Goal: Task Accomplishment & Management: Manage account settings

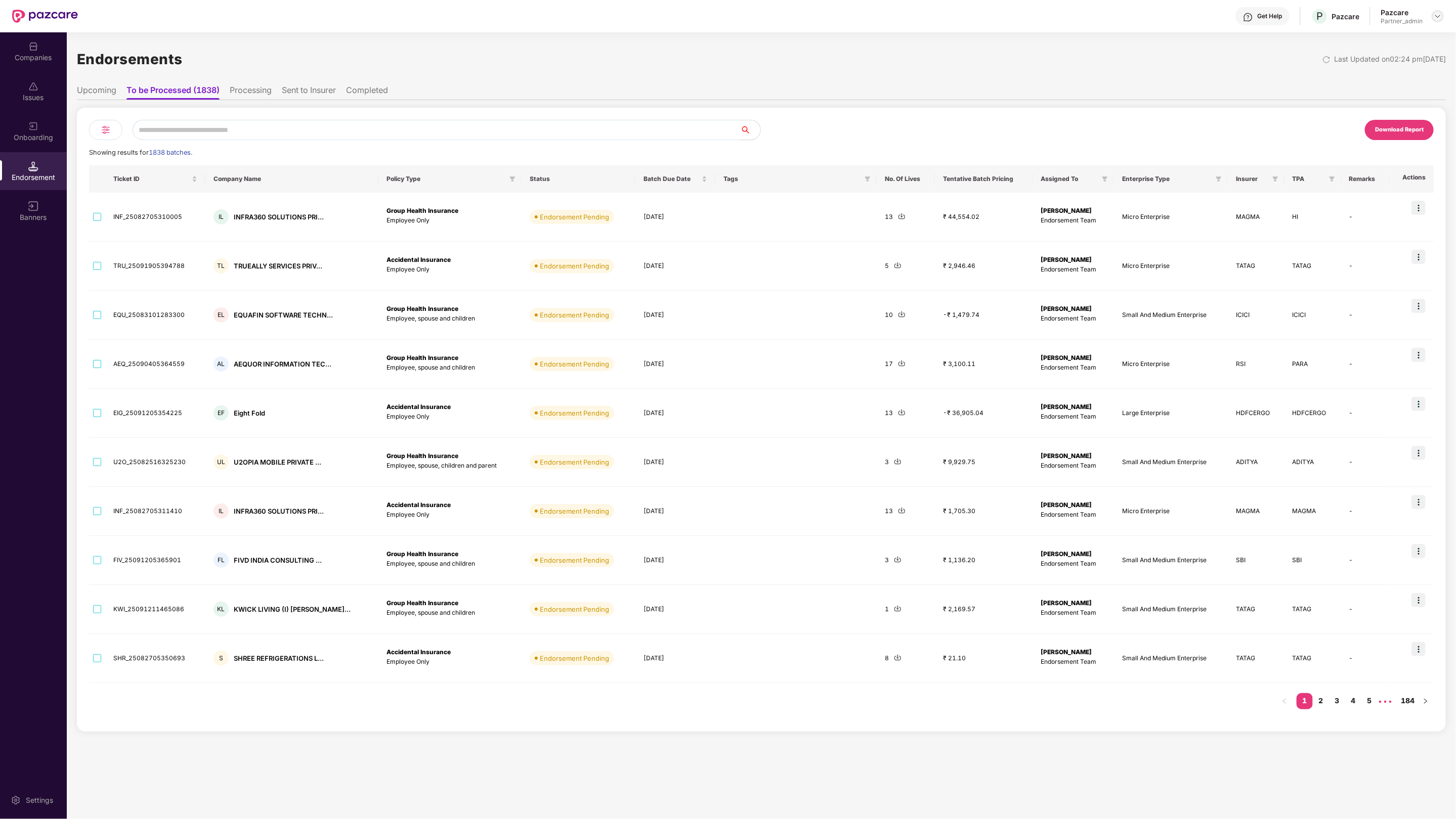
click at [1440, 18] on img at bounding box center [1438, 16] width 8 height 8
click at [1358, 72] on div "Switch Partner" at bounding box center [1392, 79] width 132 height 20
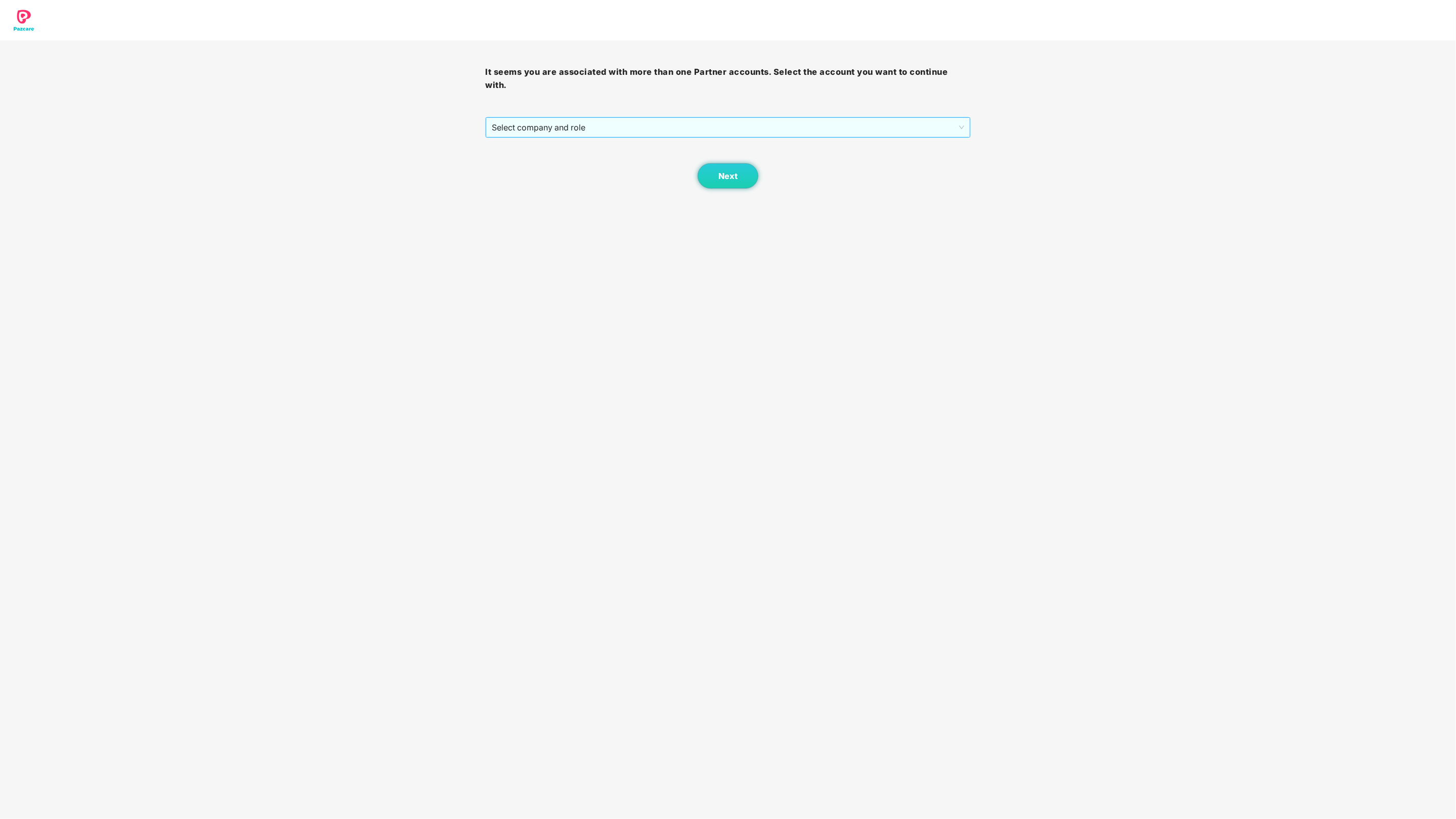
click at [739, 130] on span "Select company and role" at bounding box center [727, 127] width 472 height 19
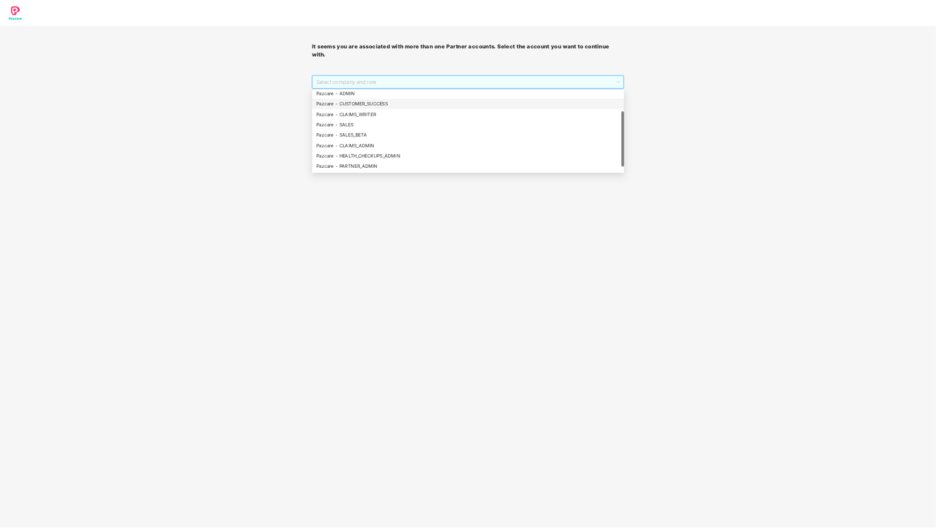
scroll to position [54, 0]
click at [659, 238] on div "Pazcare - CLAIMS_ADMIN" at bounding box center [773, 240] width 502 height 12
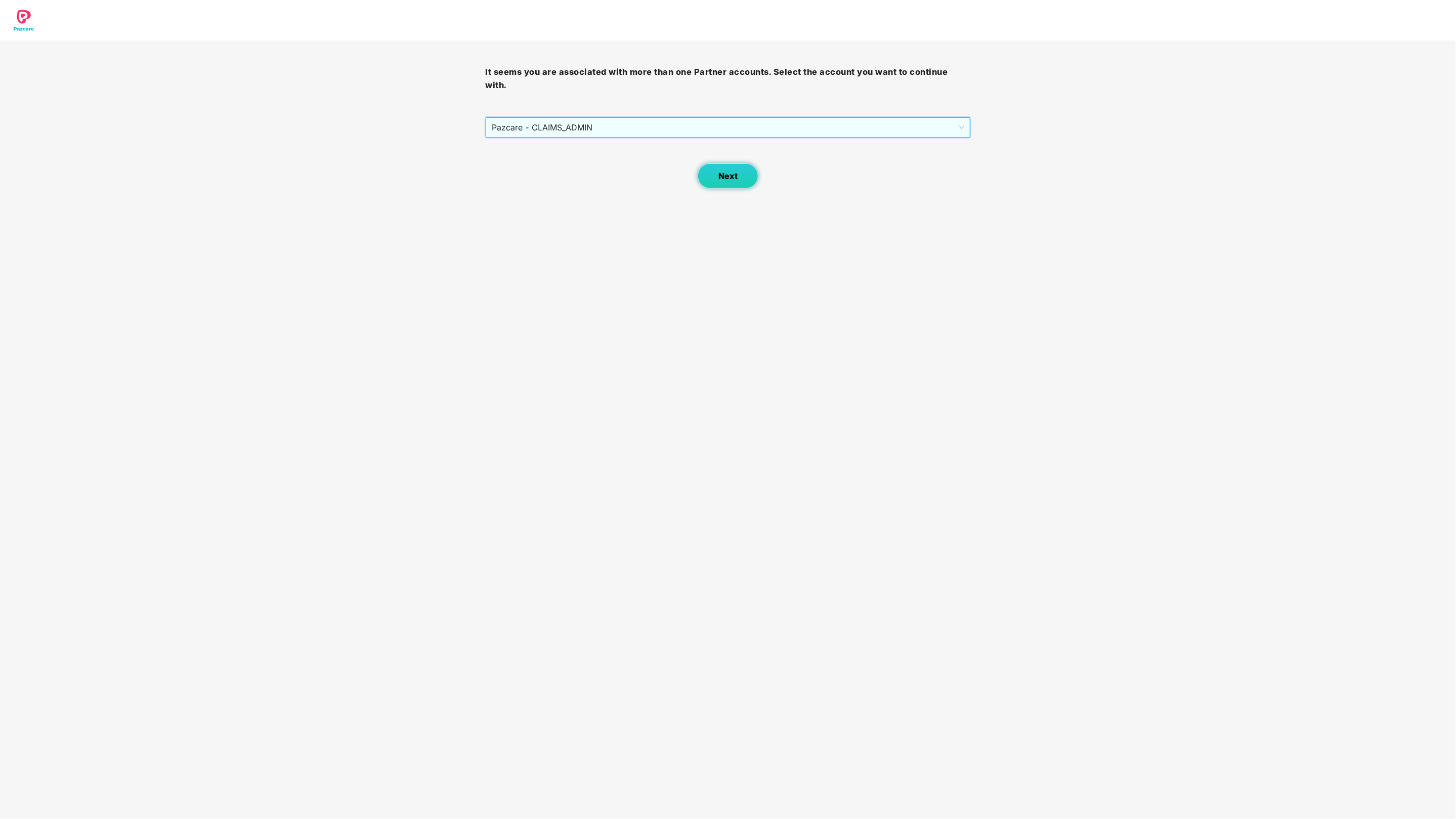
click at [726, 178] on span "Next" at bounding box center [728, 176] width 19 height 9
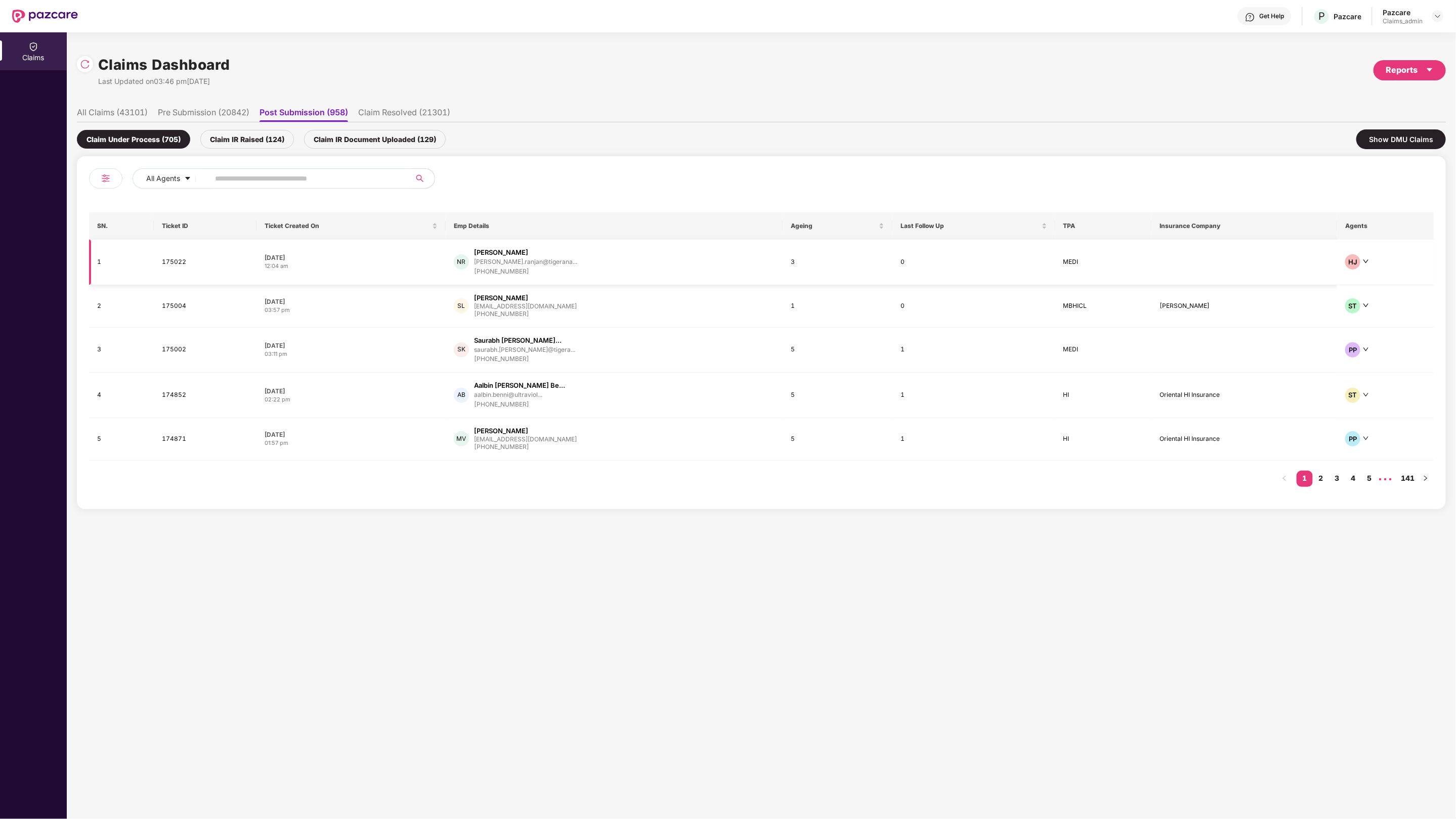
click at [1301, 270] on td at bounding box center [1244, 263] width 186 height 45
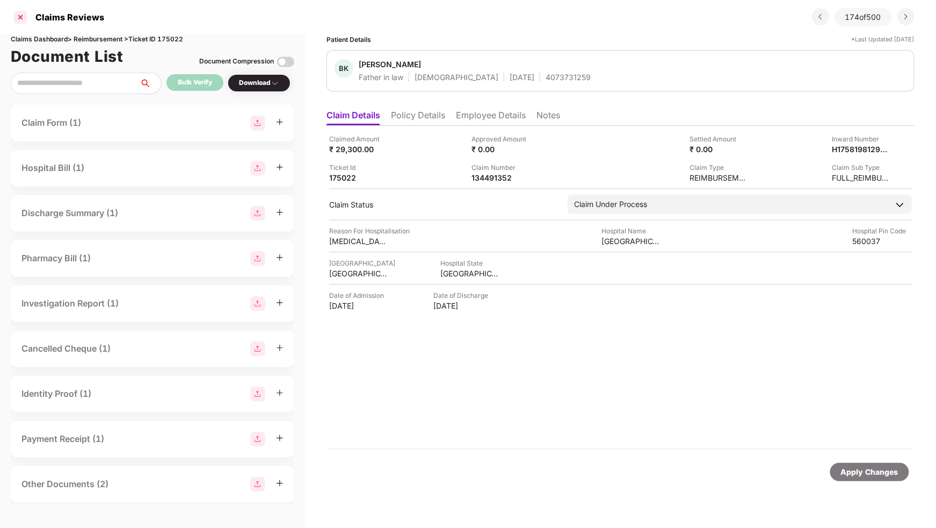
click at [21, 16] on div at bounding box center [20, 17] width 17 height 17
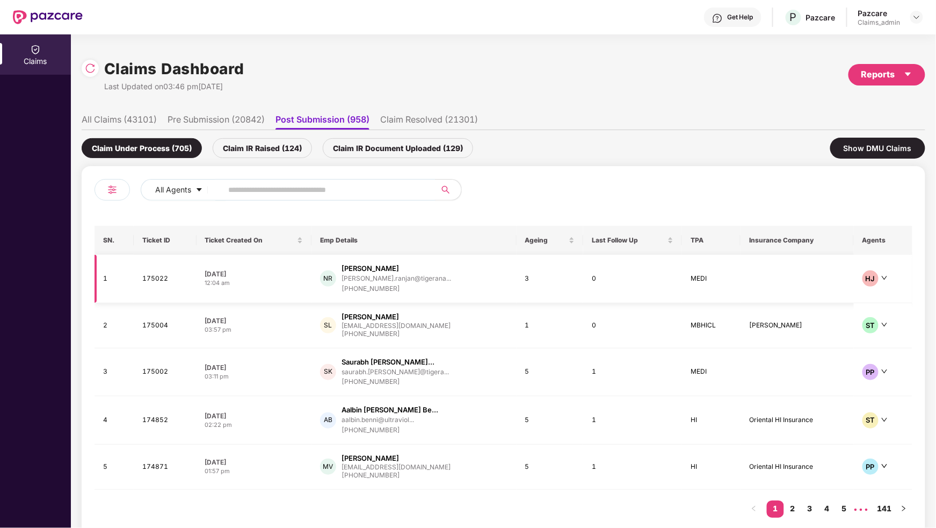
click at [480, 279] on div "NR [PERSON_NAME] [PERSON_NAME].ranjan@tigerana... [PHONE_NUMBER]" at bounding box center [414, 278] width 188 height 31
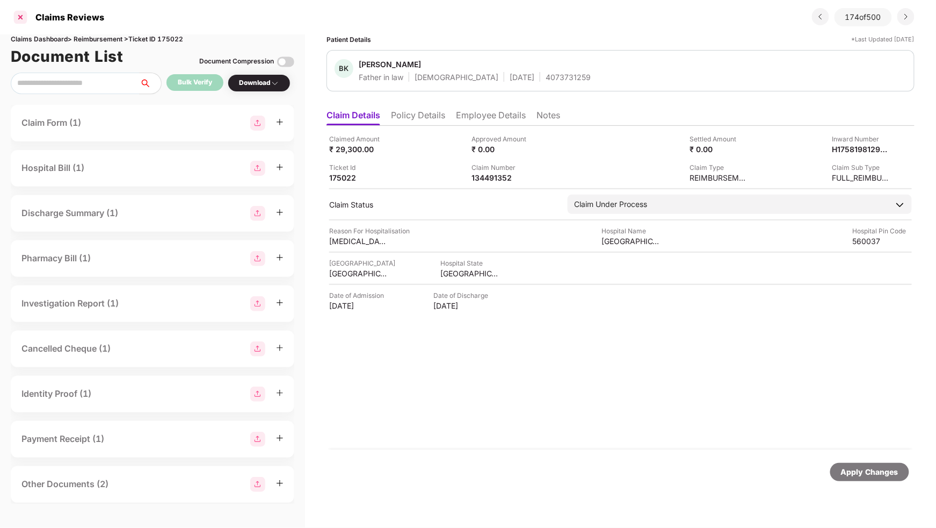
click at [21, 17] on div at bounding box center [20, 17] width 17 height 17
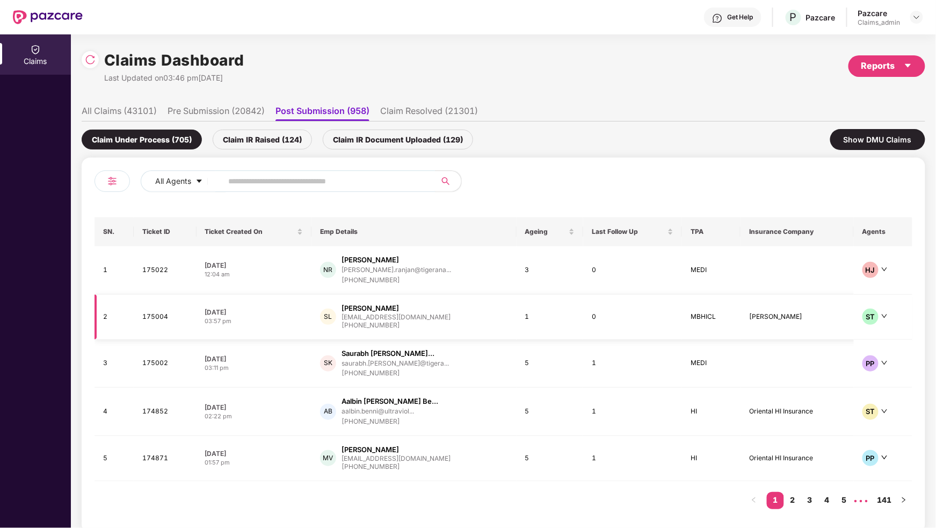
scroll to position [9, 0]
click at [208, 108] on li "Pre Submission (20842)" at bounding box center [216, 113] width 97 height 16
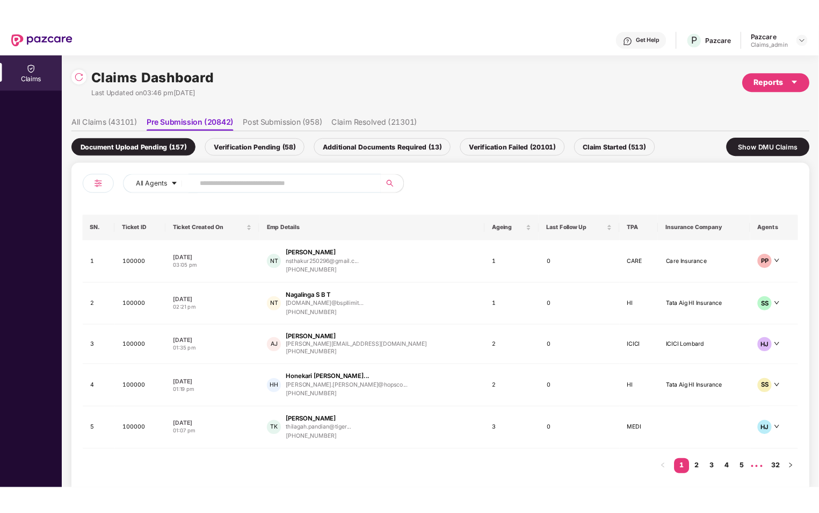
scroll to position [0, 0]
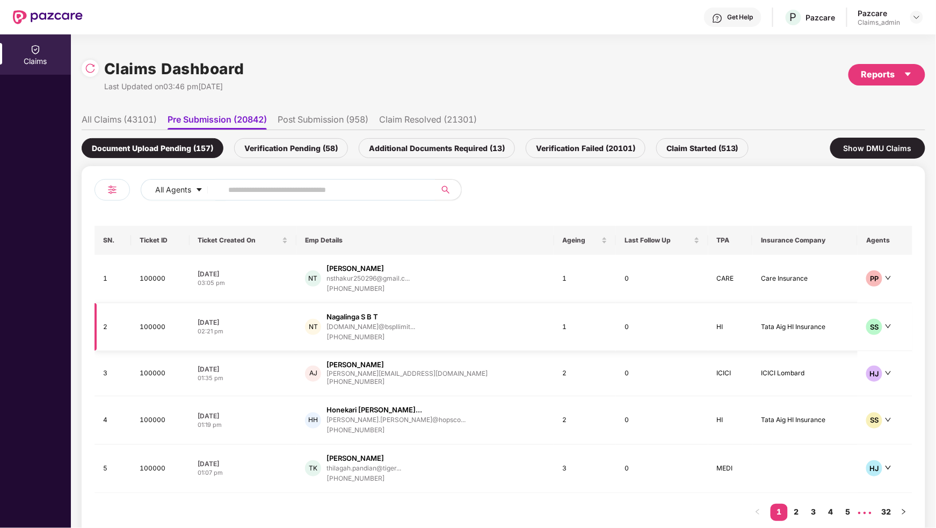
click at [461, 324] on div "NT [PERSON_NAME] S B T [DOMAIN_NAME]@bspllimit... [PHONE_NUMBER]" at bounding box center [425, 327] width 240 height 31
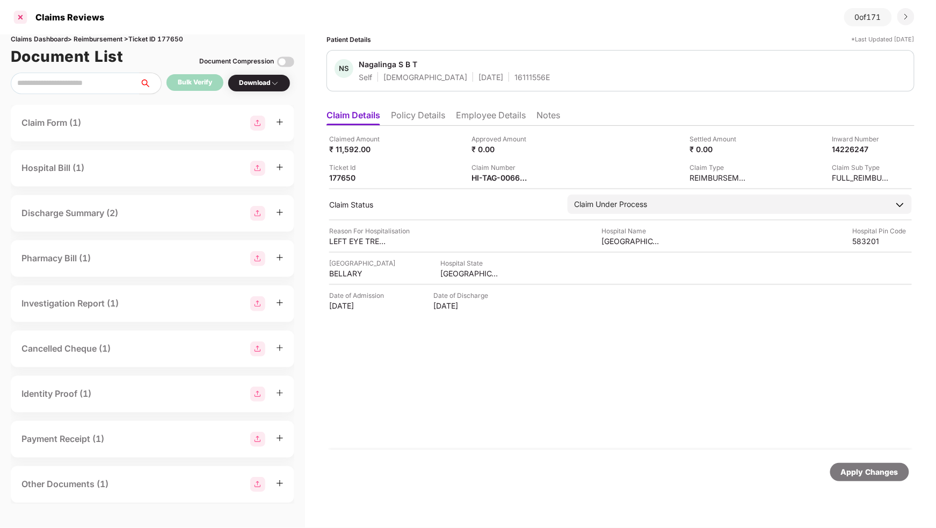
click at [18, 19] on div at bounding box center [20, 17] width 17 height 17
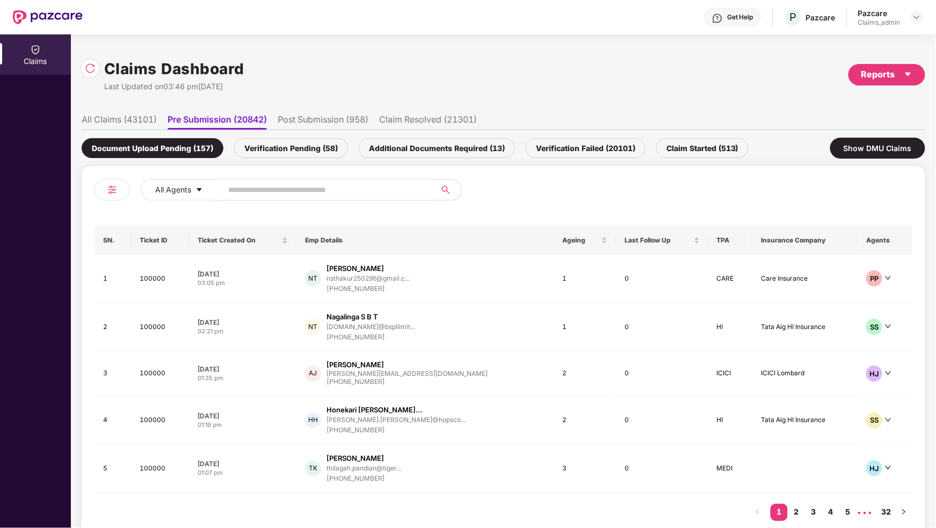
click at [282, 189] on input "text" at bounding box center [324, 190] width 193 height 16
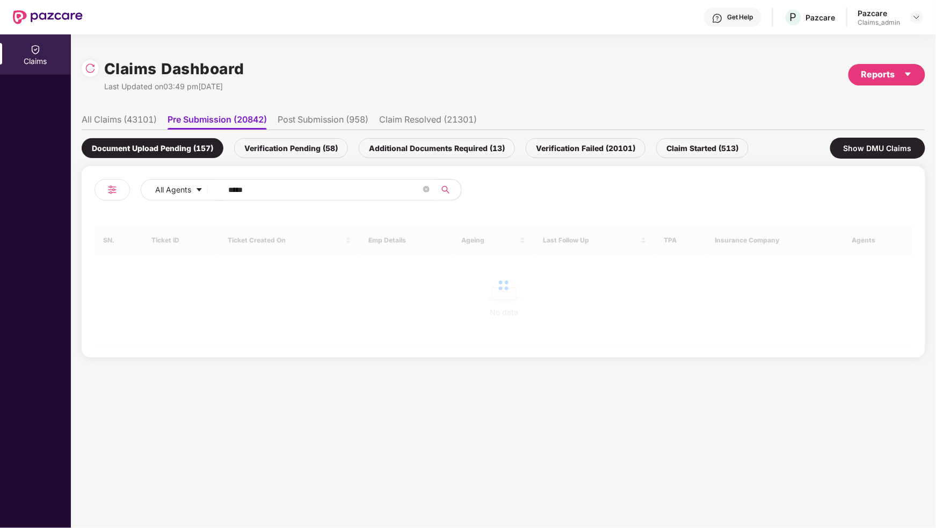
type input "******"
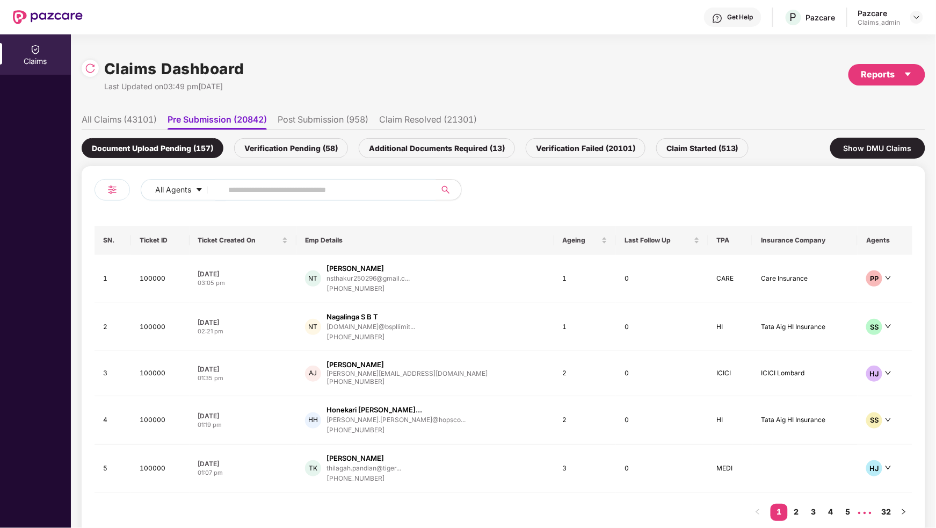
click at [297, 151] on div "Verification Pending (58)" at bounding box center [291, 148] width 114 height 20
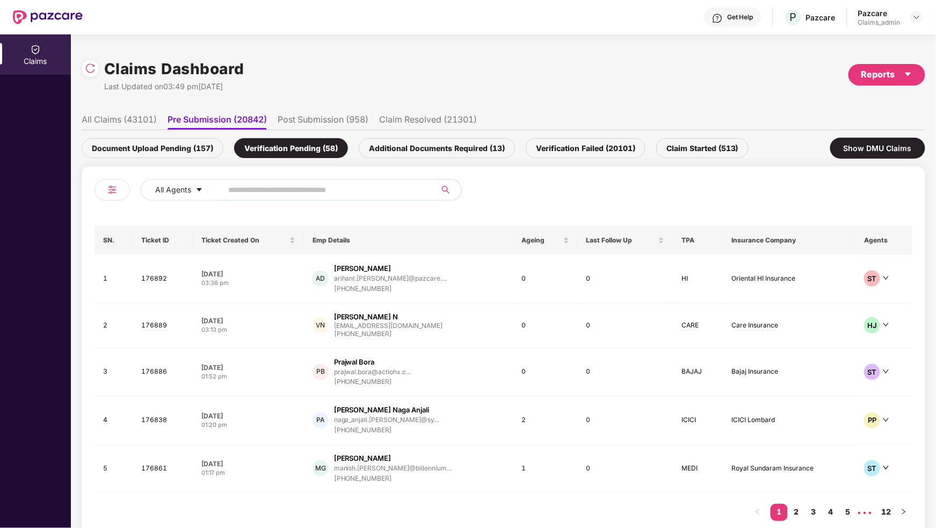
click at [293, 192] on input "text" at bounding box center [324, 190] width 193 height 16
paste input "******"
type input "******"
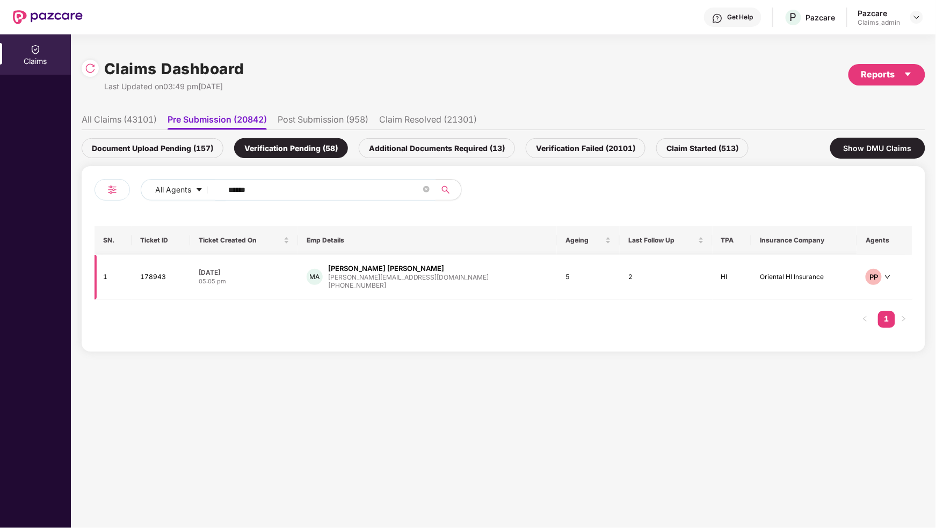
click at [298, 277] on td "[DATE] 05:05 pm" at bounding box center [244, 277] width 108 height 45
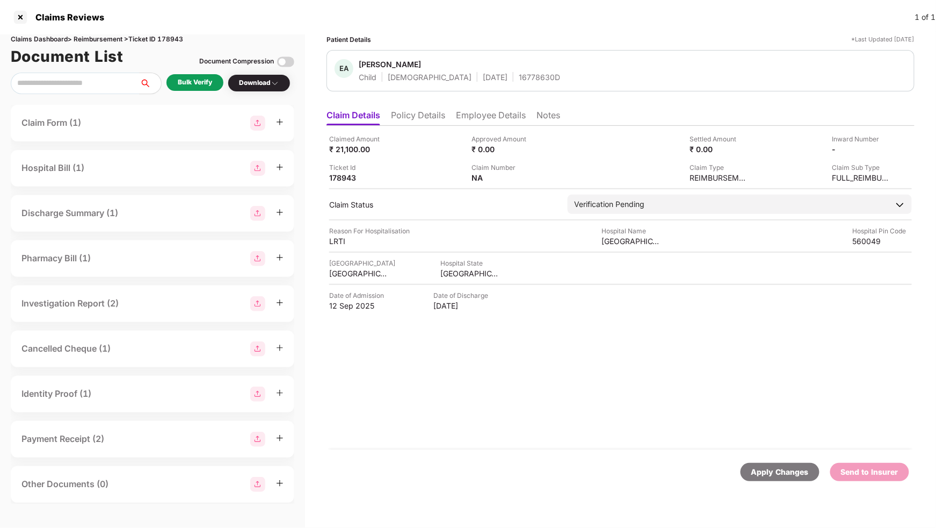
click at [267, 77] on div "Download" at bounding box center [259, 83] width 63 height 18
click at [278, 83] on img at bounding box center [275, 83] width 9 height 9
click at [277, 83] on img at bounding box center [275, 83] width 9 height 9
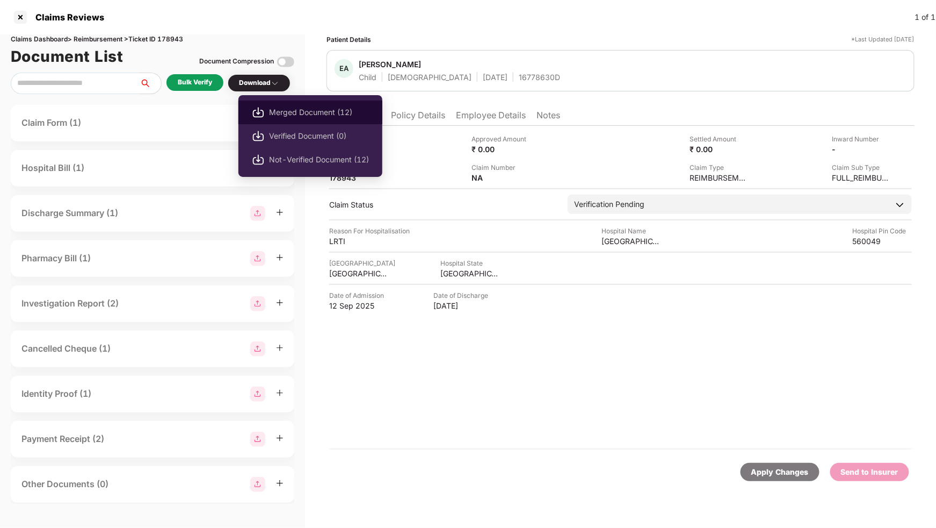
click at [295, 115] on span "Merged Document (12)" at bounding box center [319, 112] width 100 height 12
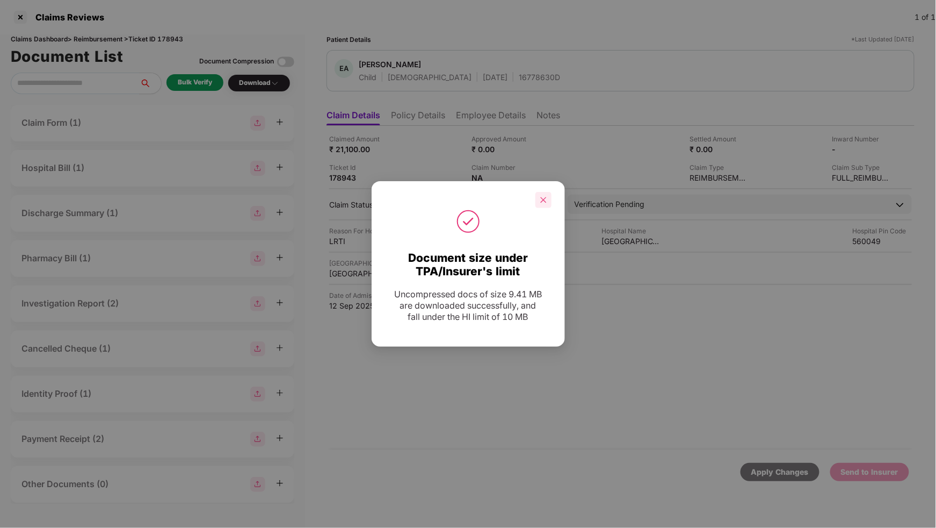
click at [547, 200] on div at bounding box center [544, 200] width 16 height 16
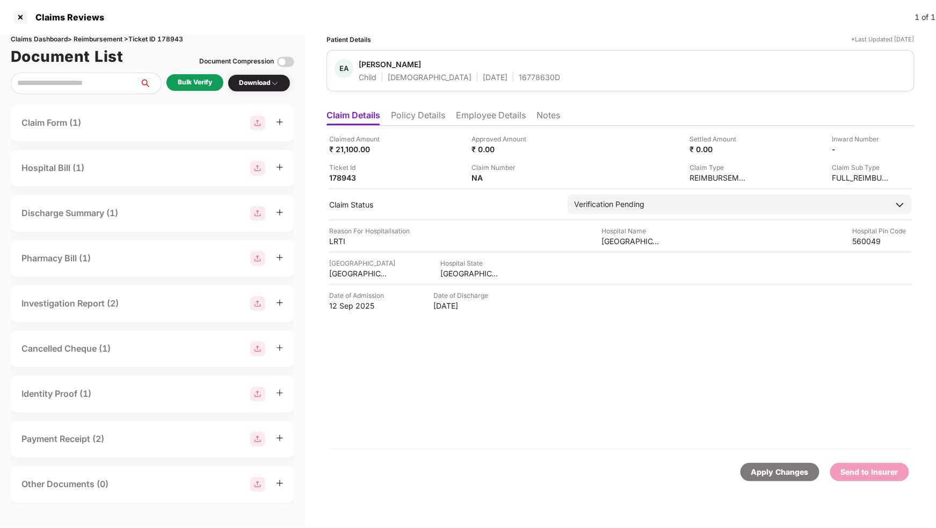
click at [187, 71] on div "Claims Dashboard > Reimbursement > Ticket ID 178943 Document List Document Comp…" at bounding box center [152, 280] width 305 height 493
click at [196, 82] on div "Bulk Verify" at bounding box center [195, 82] width 34 height 10
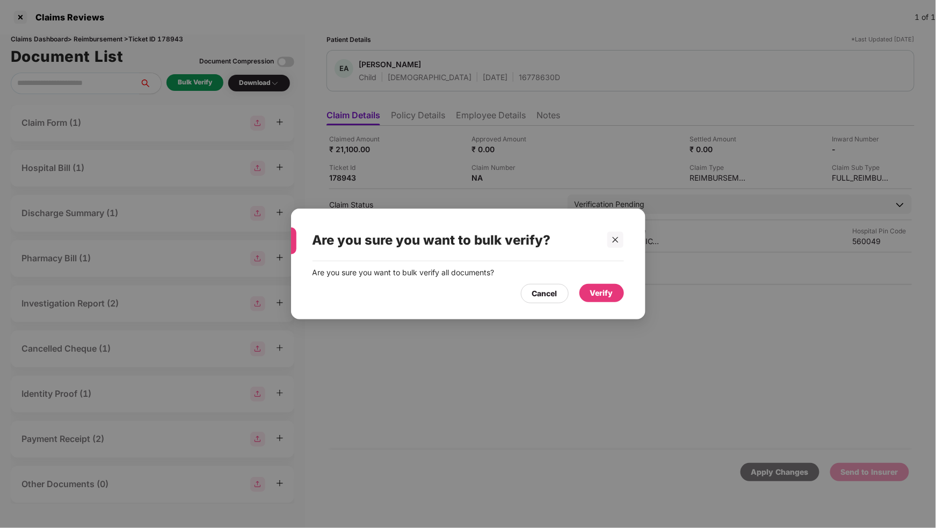
click at [600, 294] on div "Verify" at bounding box center [601, 293] width 23 height 12
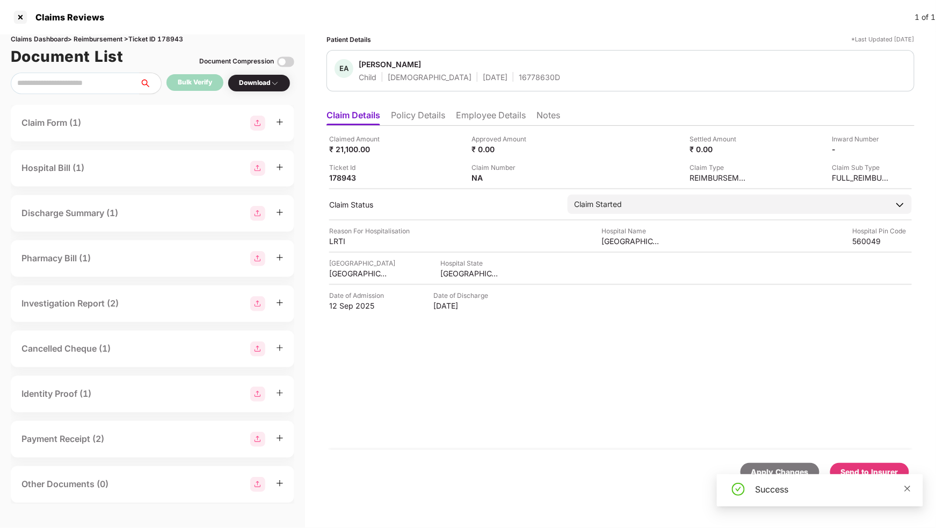
click at [908, 489] on icon "close" at bounding box center [908, 489] width 8 height 8
click at [858, 466] on div "Send to Insurer" at bounding box center [869, 472] width 57 height 12
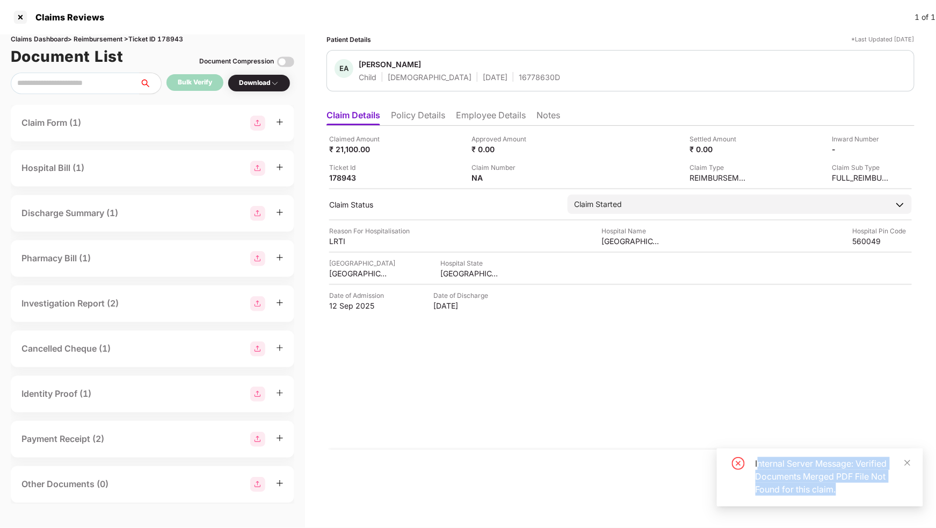
drag, startPoint x: 837, startPoint y: 488, endPoint x: 758, endPoint y: 464, distance: 82.6
click at [758, 464] on div "Internal Server Message: Verified Documents Merged PDF File Not Found for this …" at bounding box center [833, 476] width 155 height 39
click at [859, 496] on div "Internal Server Message: Verified Documents Merged PDF File Not Found for this …" at bounding box center [820, 477] width 206 height 58
drag, startPoint x: 755, startPoint y: 463, endPoint x: 845, endPoint y: 486, distance: 92.6
click at [845, 486] on div "Internal Server Message: Verified Documents Merged PDF File Not Found for this …" at bounding box center [820, 476] width 181 height 39
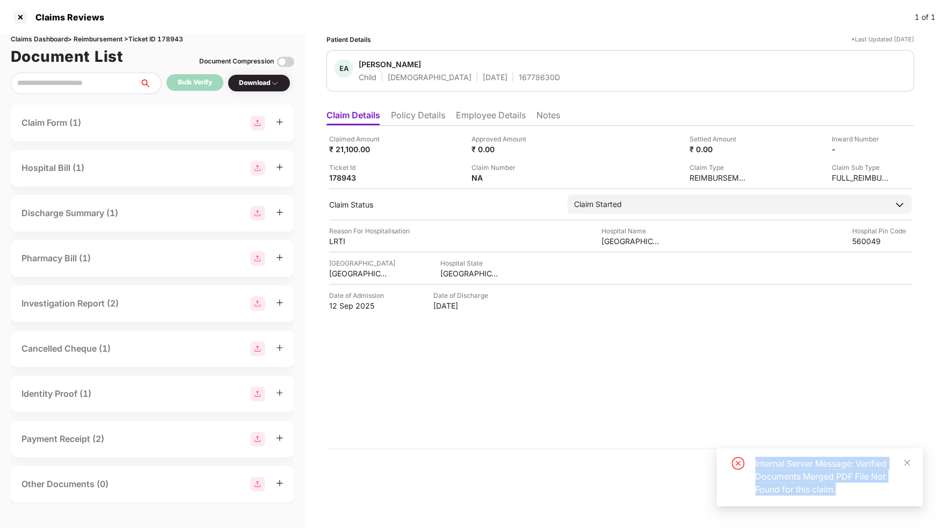
click at [270, 80] on div "Download" at bounding box center [259, 83] width 40 height 10
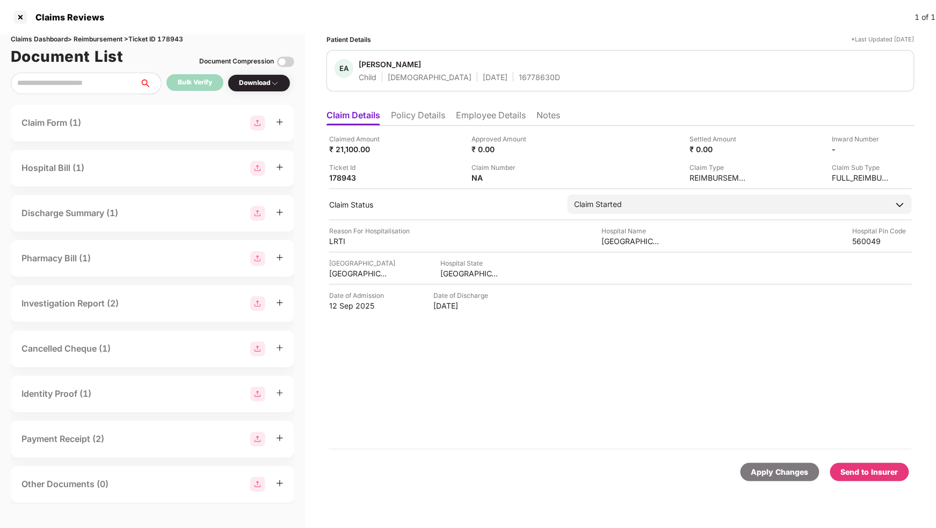
click at [510, 42] on div "Patient Details *Last Updated [DATE]" at bounding box center [621, 39] width 588 height 10
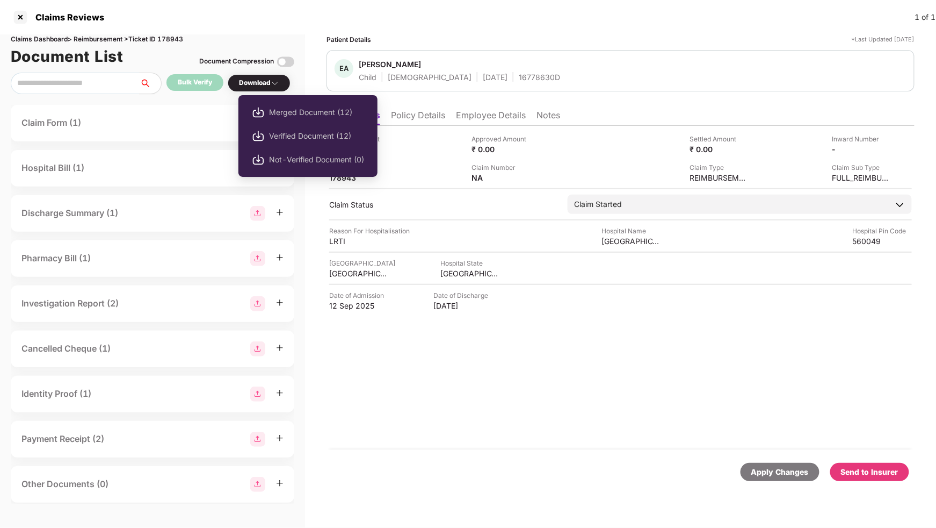
click at [279, 84] on img at bounding box center [275, 83] width 9 height 9
click at [272, 82] on div "Download" at bounding box center [259, 83] width 40 height 10
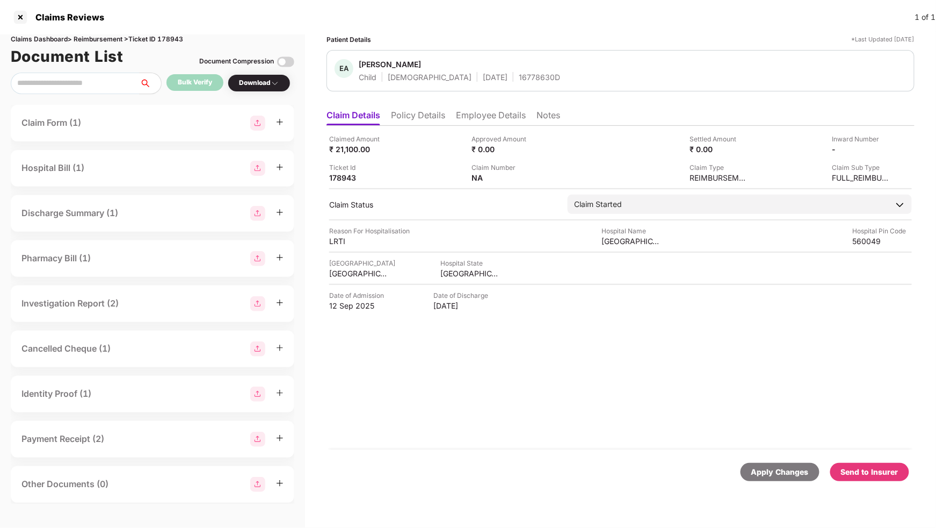
click at [272, 82] on div "Download" at bounding box center [259, 83] width 40 height 10
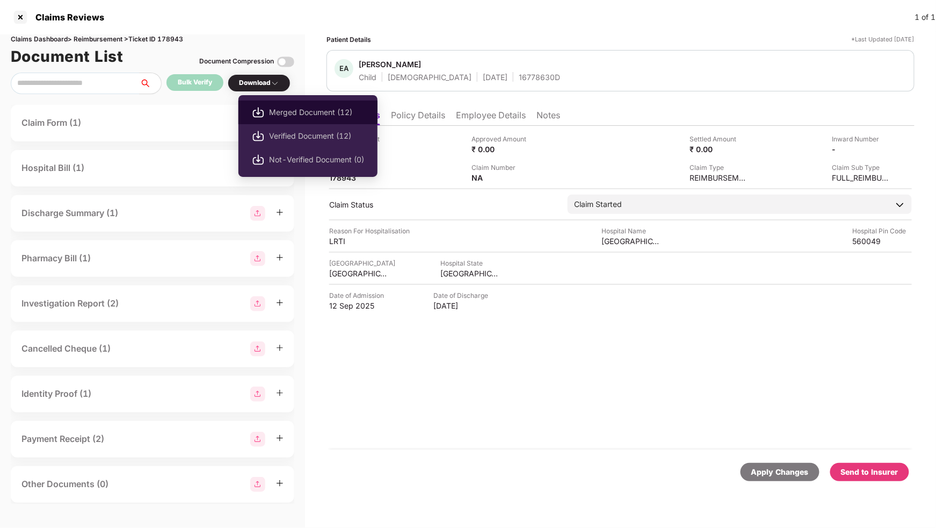
click at [289, 107] on span "Merged Document (12)" at bounding box center [316, 112] width 95 height 12
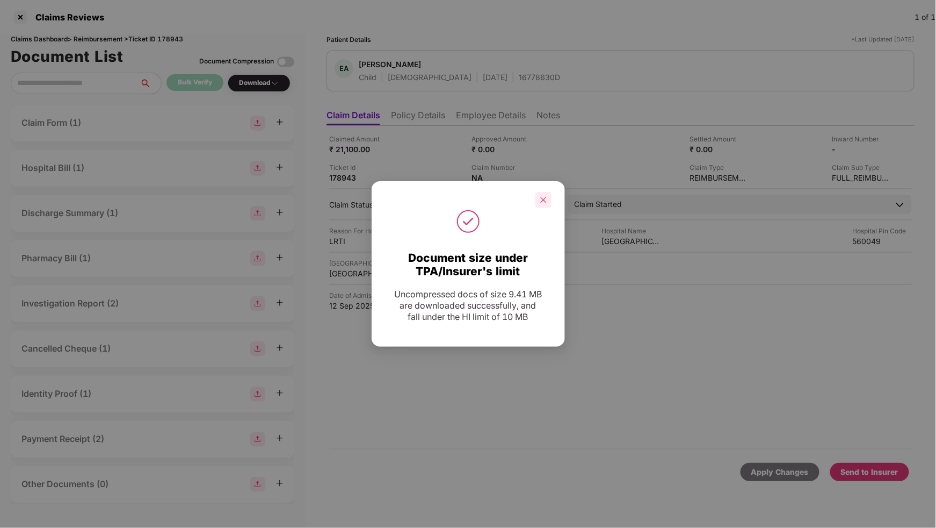
click at [545, 202] on icon "close" at bounding box center [544, 200] width 8 height 8
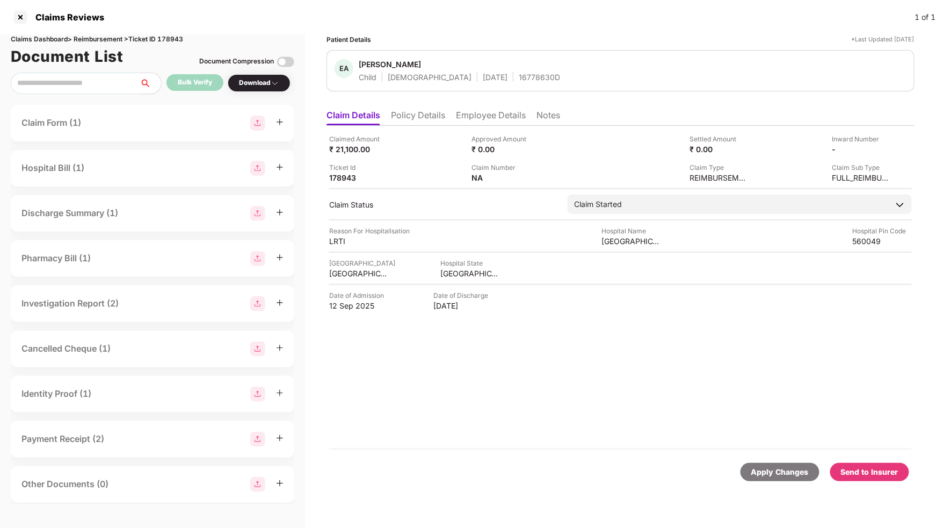
click at [856, 464] on div "Send to Insurer" at bounding box center [870, 472] width 79 height 18
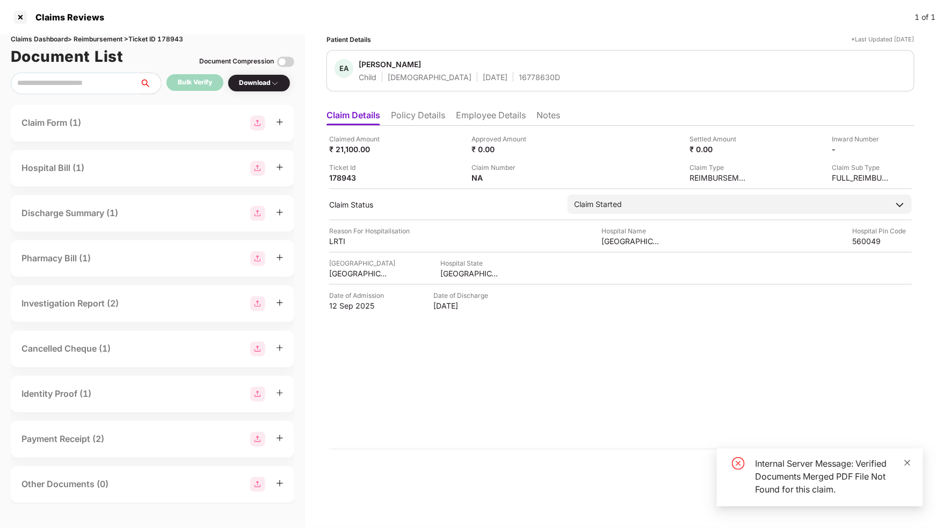
click at [908, 464] on icon "close" at bounding box center [908, 463] width 8 height 8
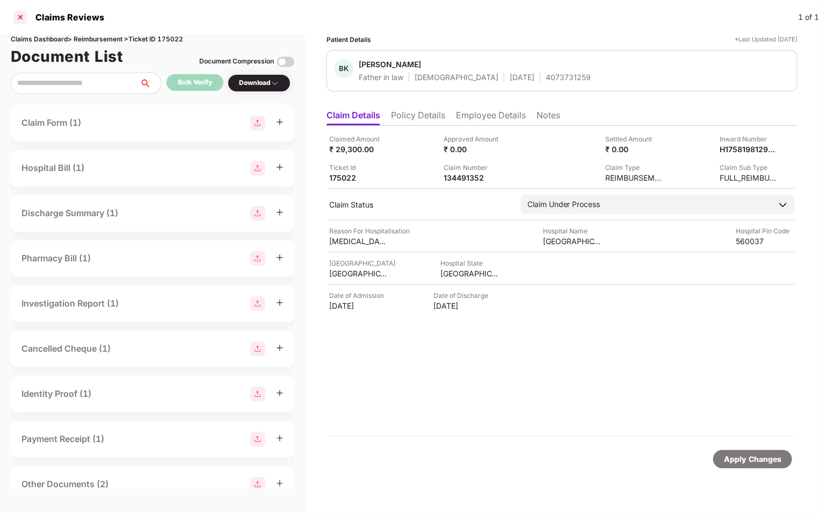
click at [17, 15] on div at bounding box center [20, 17] width 17 height 17
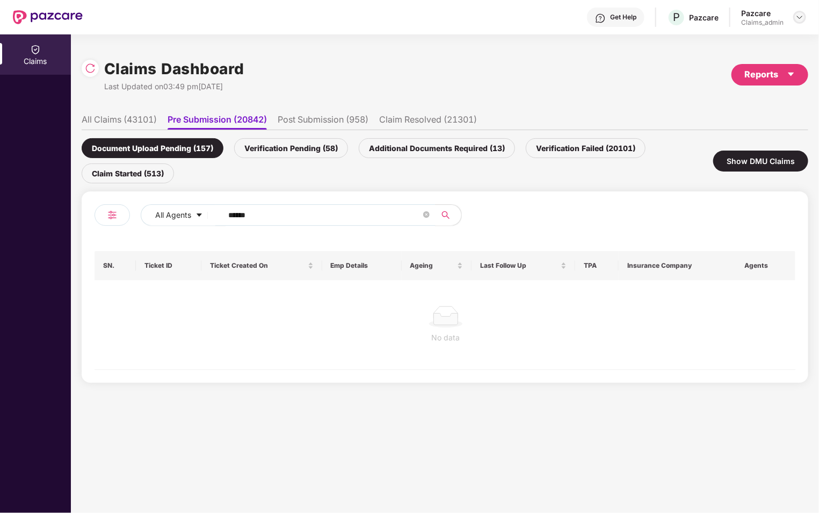
click at [802, 19] on img at bounding box center [800, 17] width 9 height 9
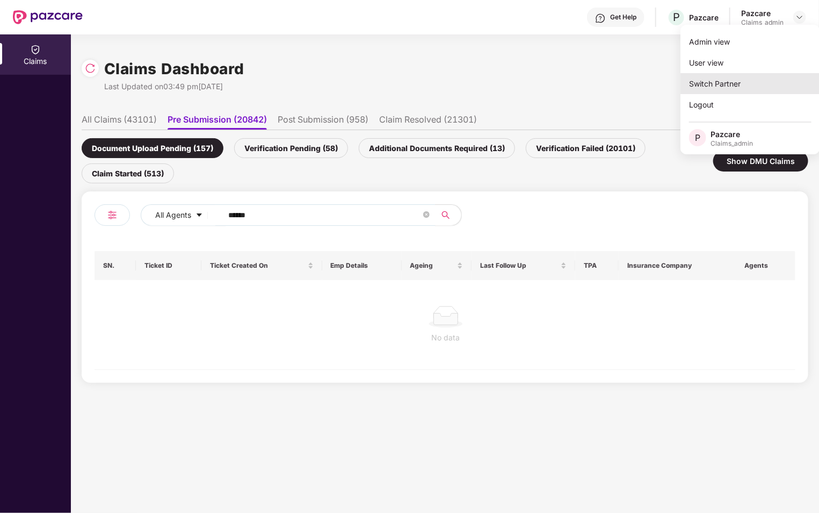
click at [757, 82] on div "Switch Partner" at bounding box center [751, 83] width 140 height 21
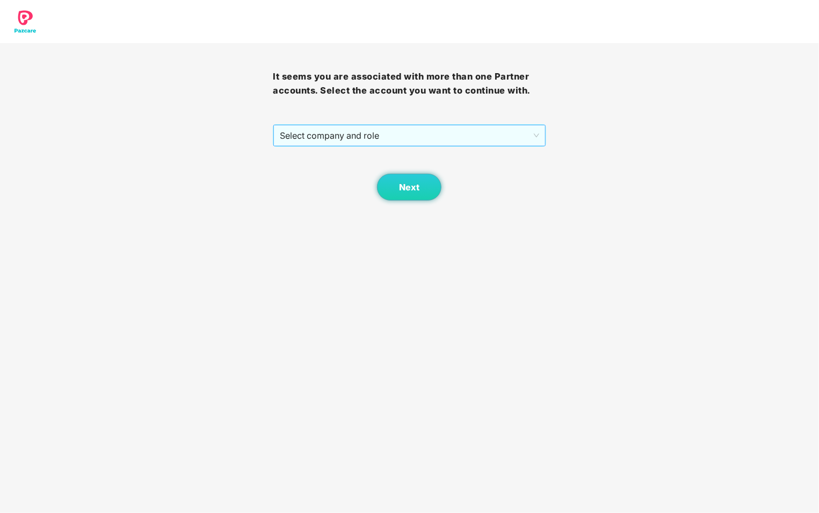
click at [498, 128] on span "Select company and role" at bounding box center [409, 135] width 259 height 20
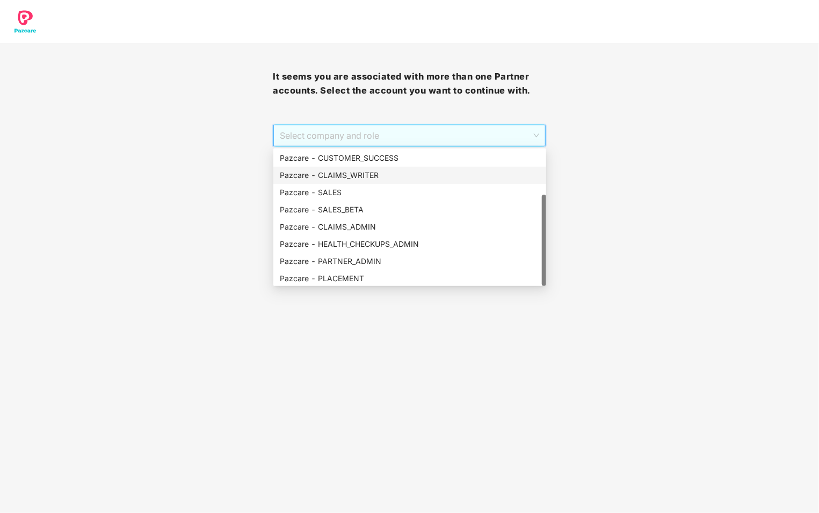
scroll to position [69, 0]
click at [378, 260] on div "Pazcare - PARTNER_ADMIN" at bounding box center [410, 260] width 260 height 12
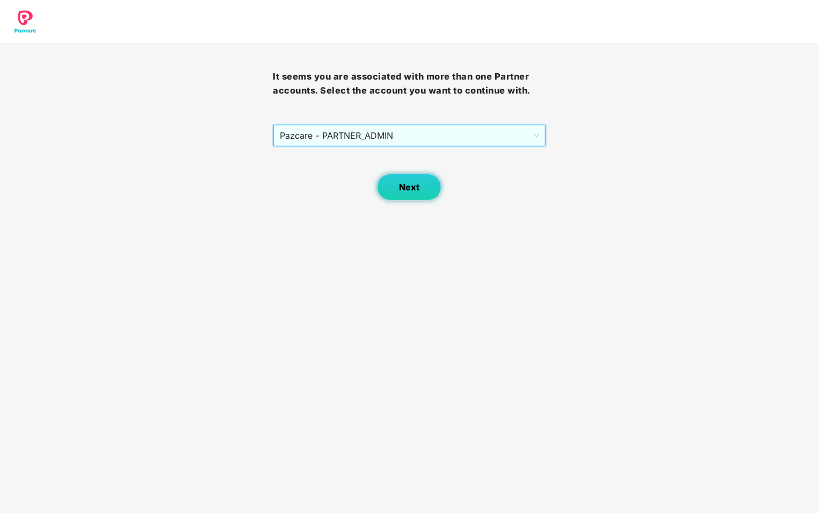
click at [418, 180] on button "Next" at bounding box center [409, 187] width 64 height 27
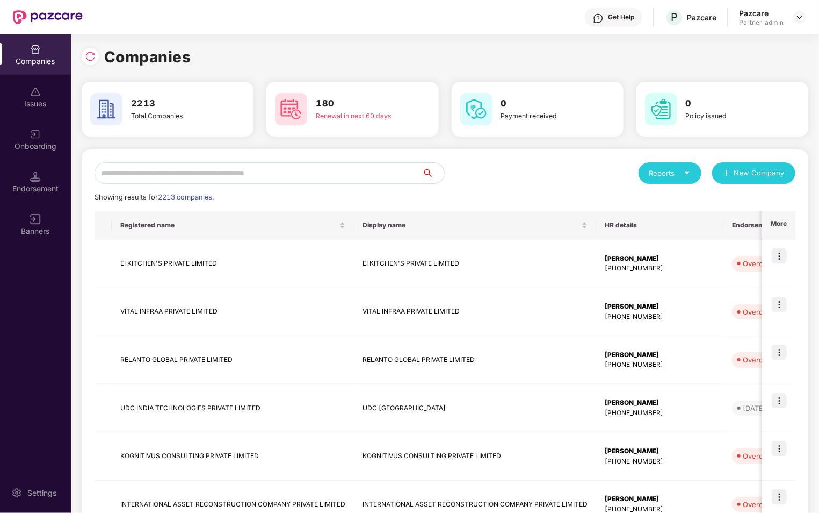
click at [261, 169] on input "text" at bounding box center [259, 172] width 328 height 21
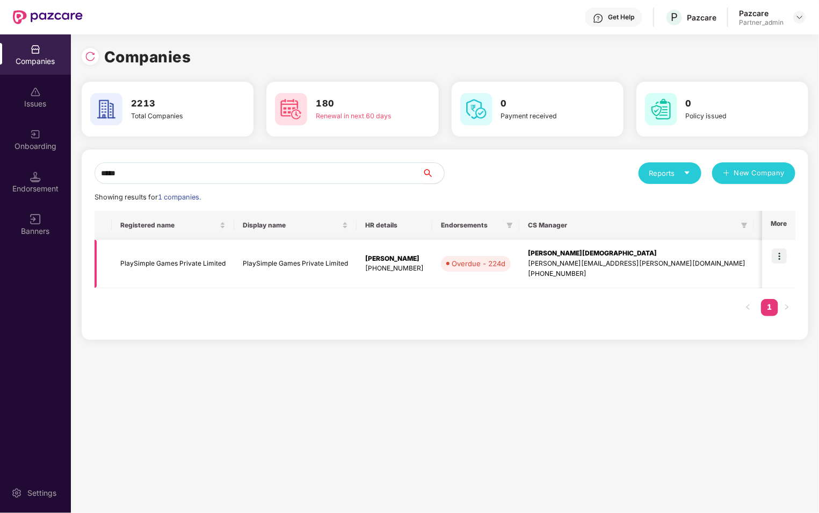
type input "*****"
click at [781, 252] on img at bounding box center [779, 255] width 15 height 15
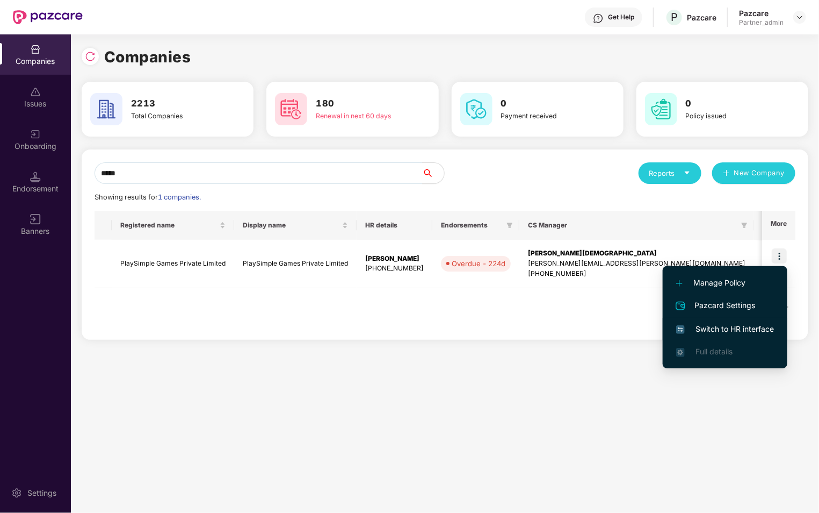
click at [722, 327] on span "Switch to HR interface" at bounding box center [725, 329] width 98 height 12
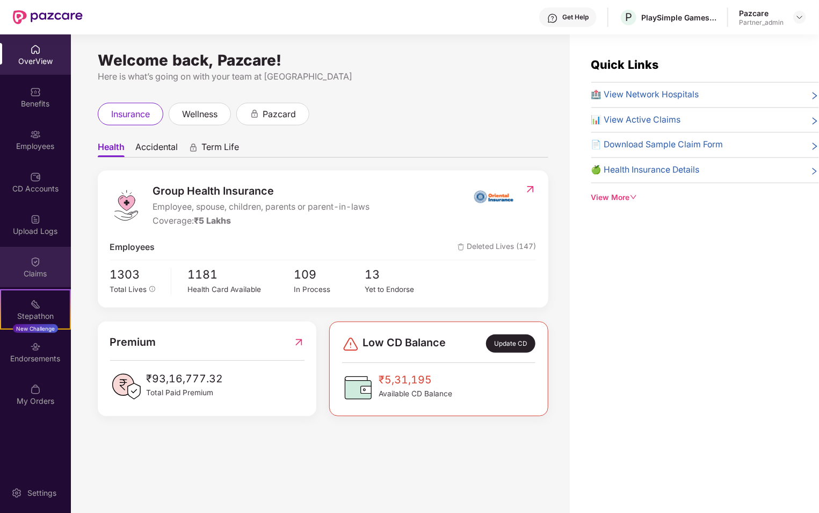
click at [31, 280] on div "Claims" at bounding box center [35, 267] width 71 height 40
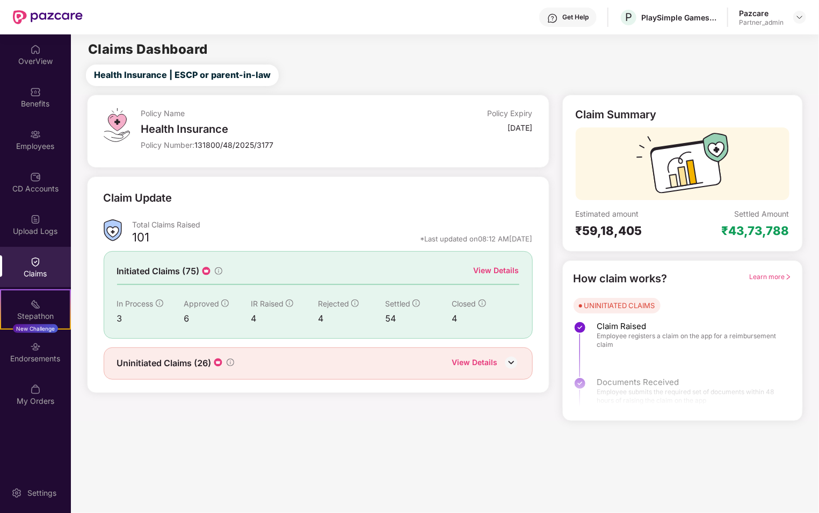
click at [506, 270] on div "View Details" at bounding box center [497, 270] width 46 height 12
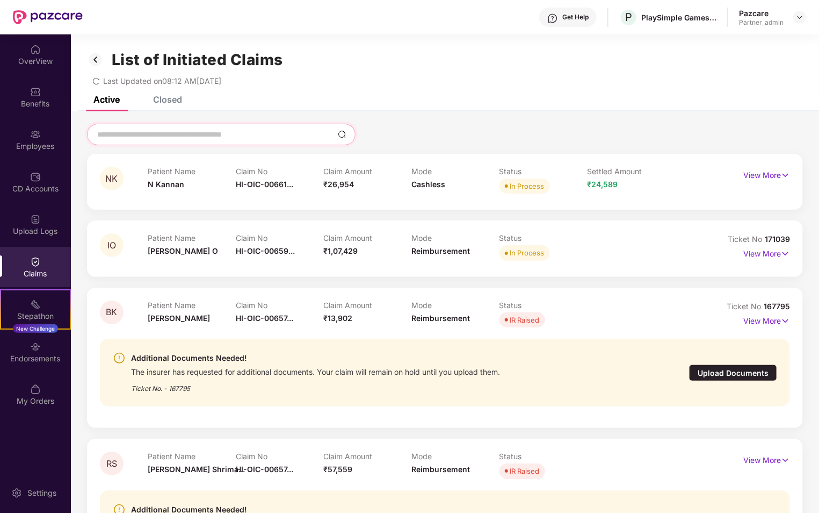
click at [242, 138] on input at bounding box center [214, 134] width 237 height 11
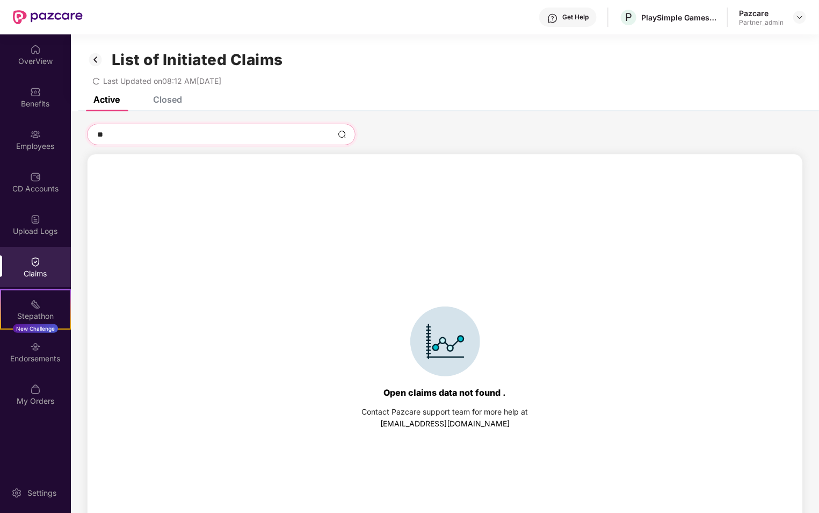
type input "*"
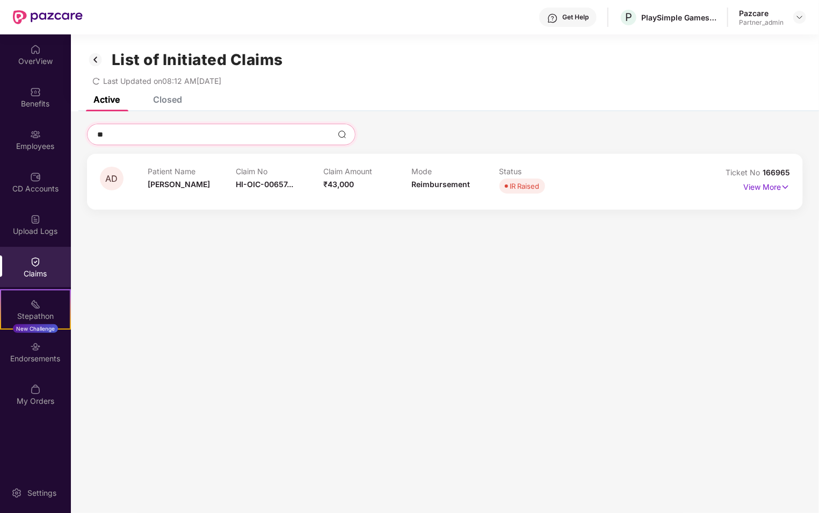
type input "*"
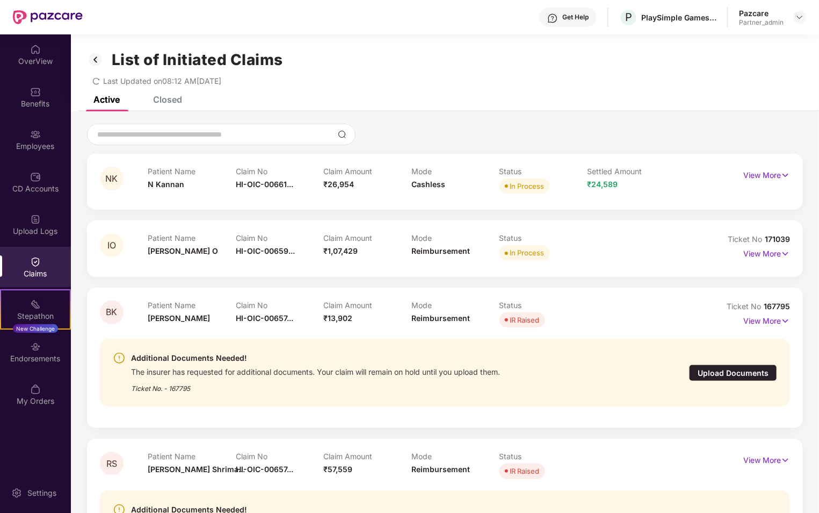
click at [176, 103] on div "Closed" at bounding box center [167, 99] width 29 height 11
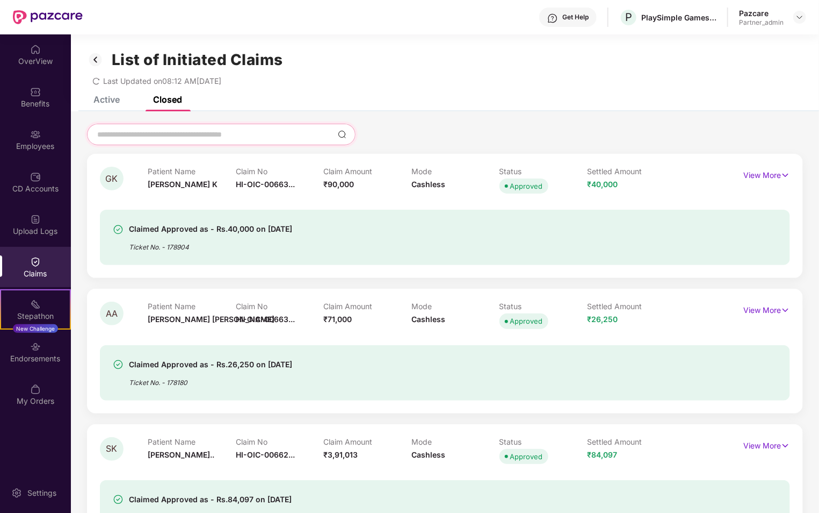
click at [188, 133] on input at bounding box center [214, 134] width 237 height 11
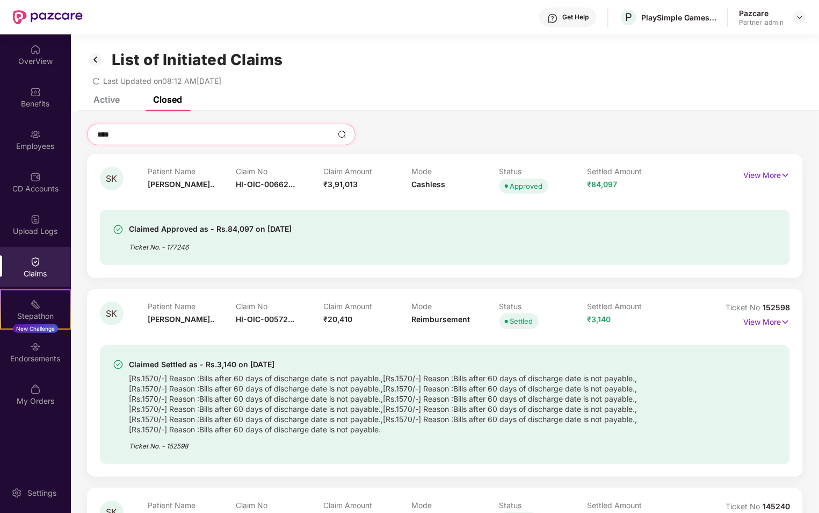
type input "*****"
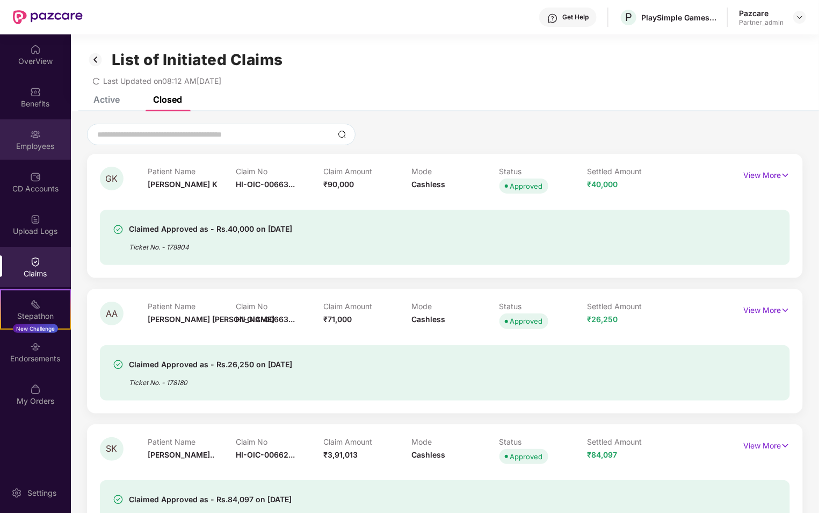
click at [51, 143] on div "Employees" at bounding box center [35, 146] width 71 height 11
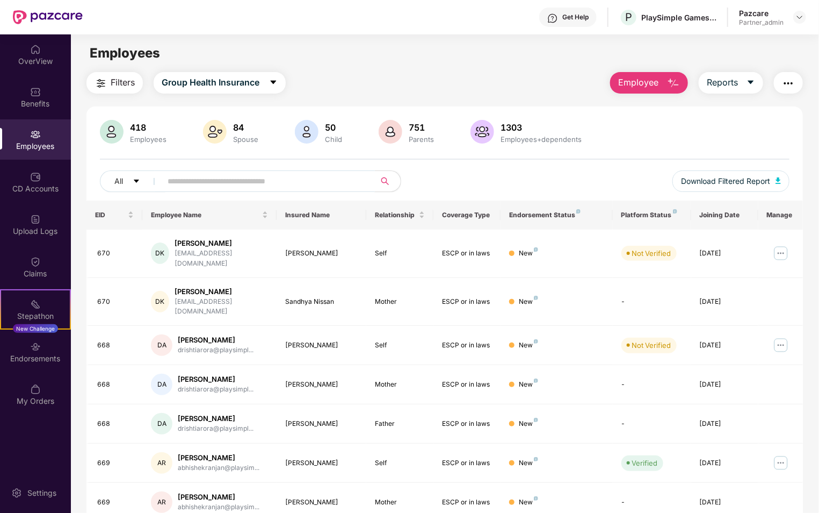
click at [201, 184] on input "text" at bounding box center [264, 181] width 193 height 16
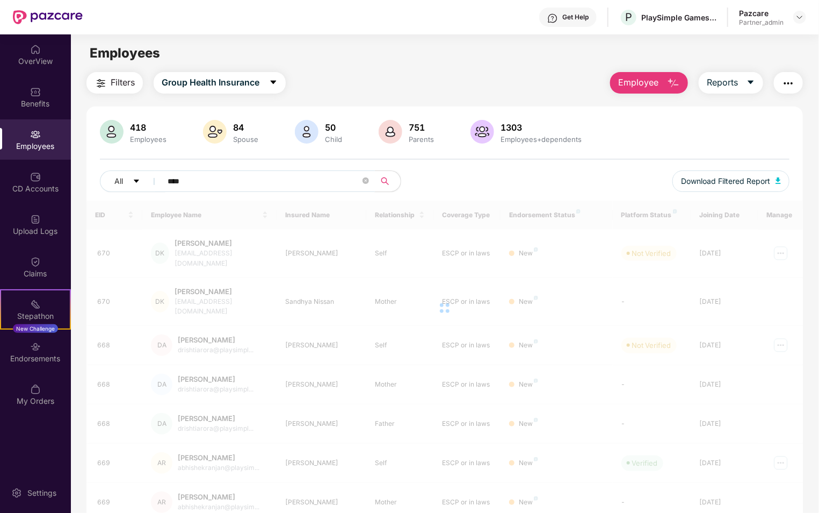
type input "*****"
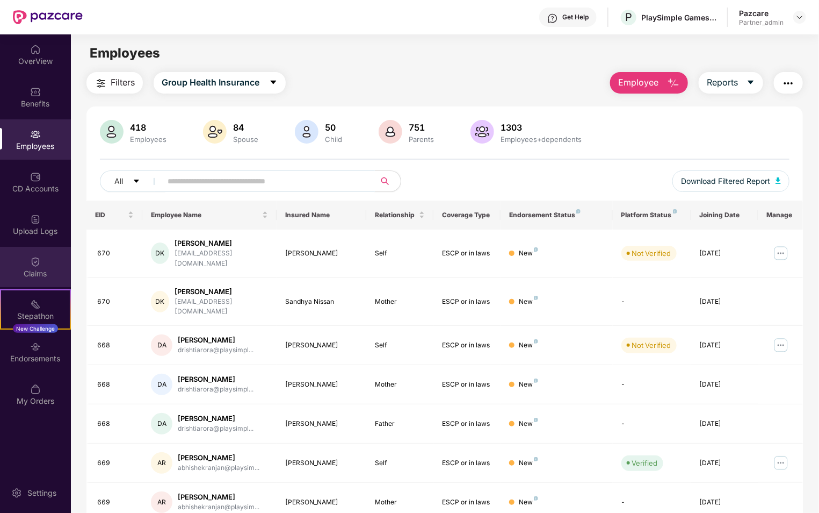
click at [49, 264] on div "Claims" at bounding box center [35, 267] width 71 height 40
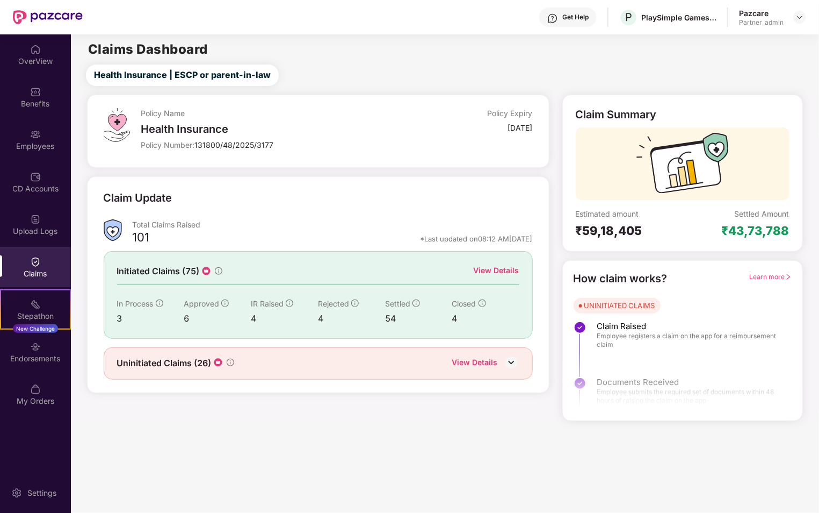
click at [510, 360] on img at bounding box center [511, 362] width 16 height 16
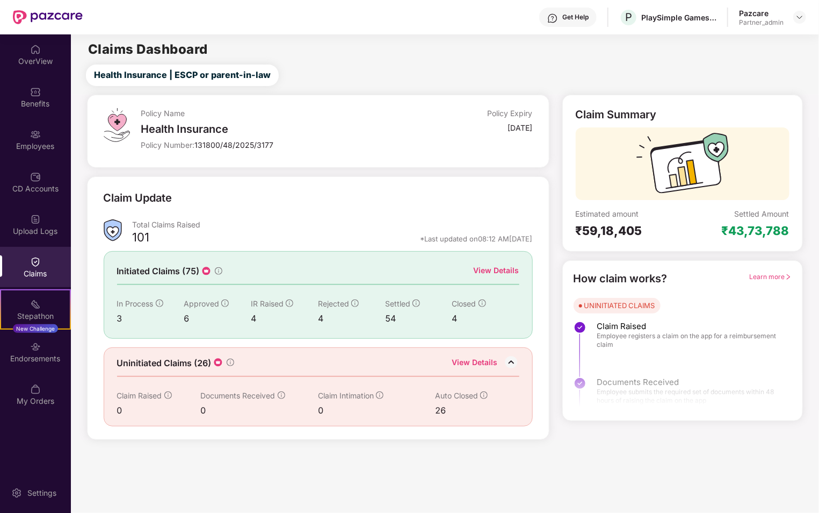
click at [479, 361] on div "View Details" at bounding box center [475, 363] width 46 height 14
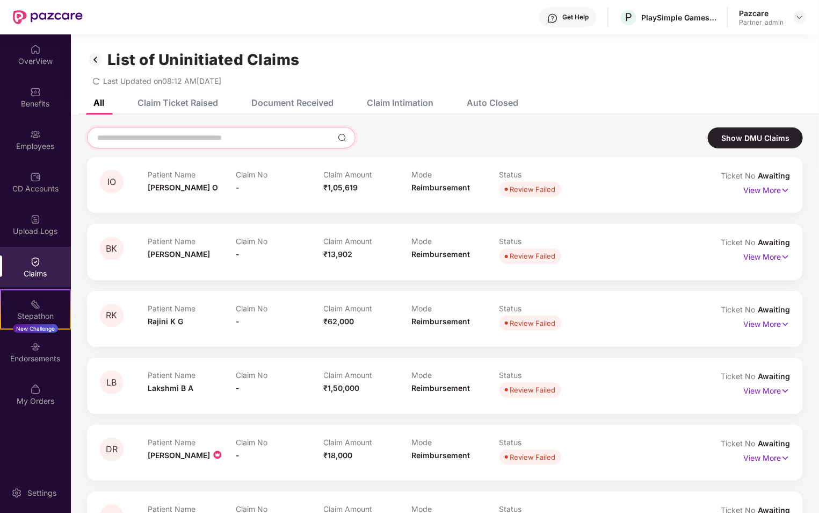
click at [187, 141] on input at bounding box center [214, 137] width 237 height 11
click at [97, 63] on img at bounding box center [95, 60] width 17 height 18
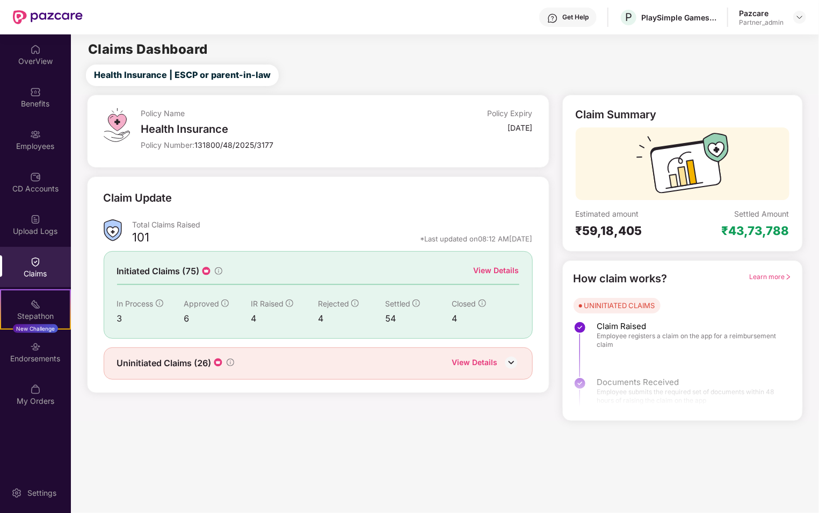
click at [495, 270] on div "View Details" at bounding box center [497, 270] width 46 height 12
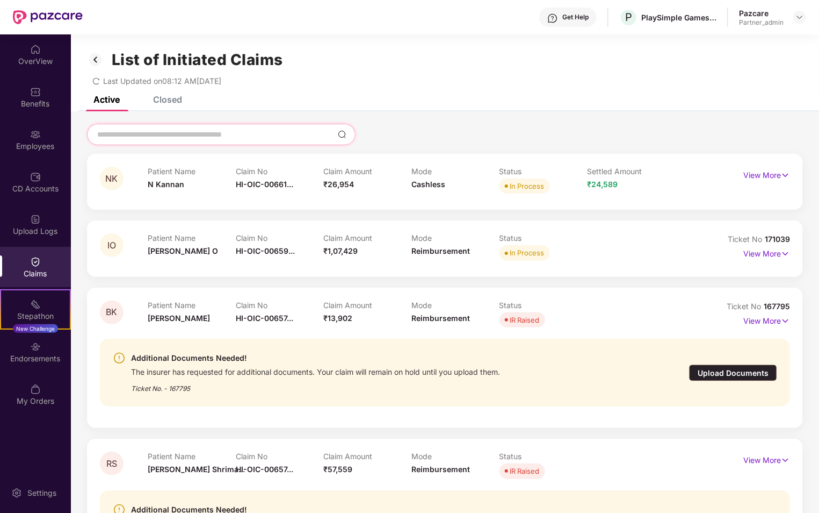
click at [228, 130] on input at bounding box center [214, 134] width 237 height 11
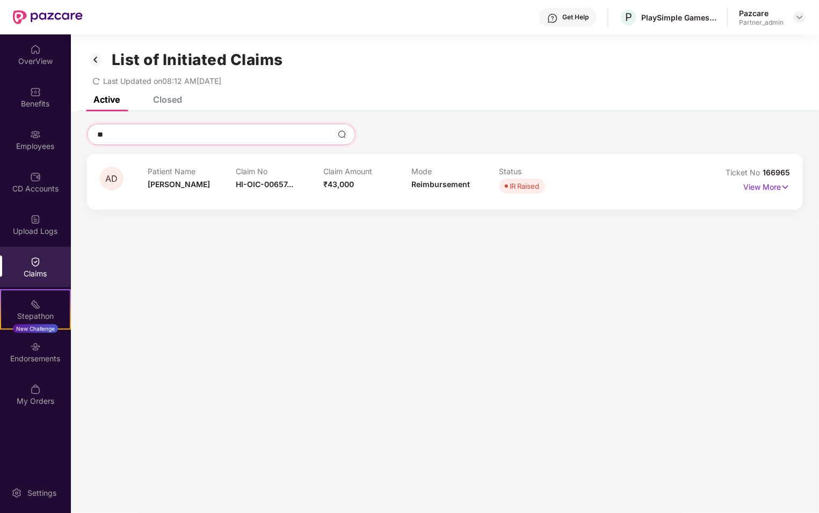
type input "*"
type input "****"
click at [777, 187] on p "View More" at bounding box center [767, 185] width 47 height 15
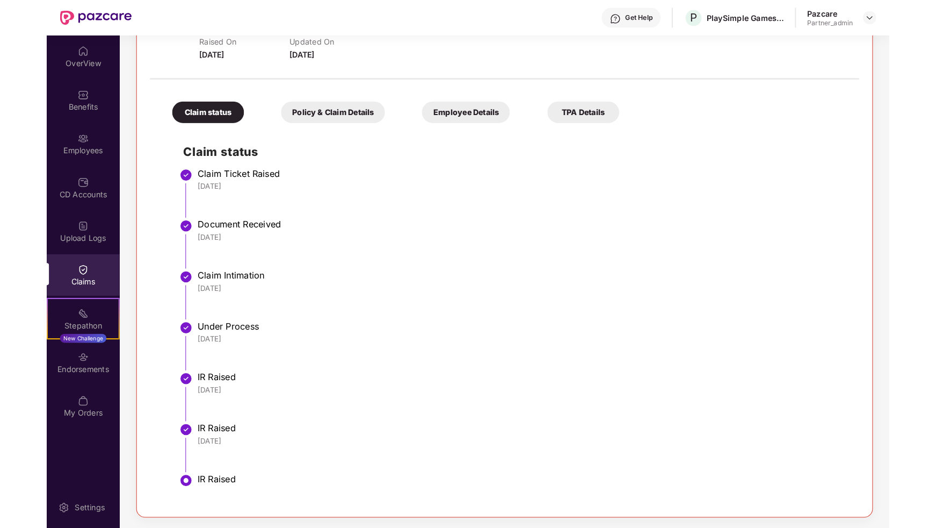
scroll to position [0, 0]
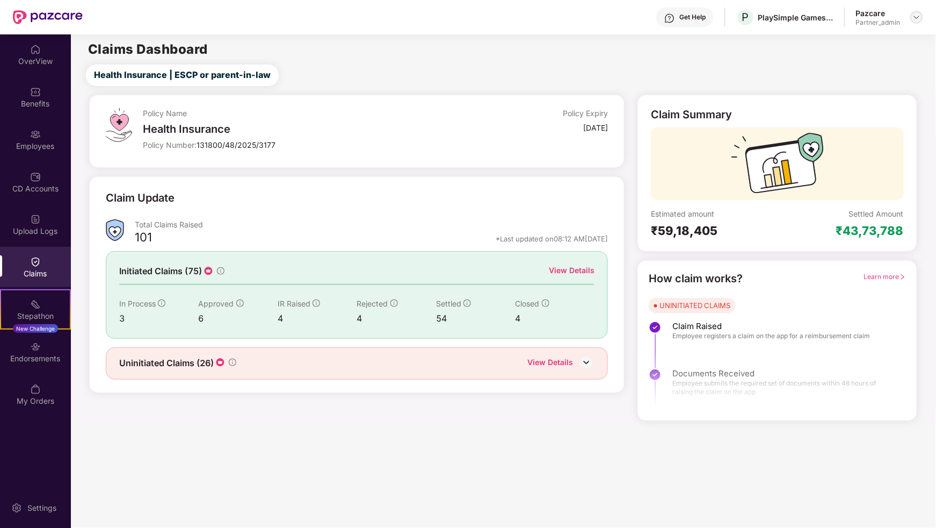
click at [917, 20] on img at bounding box center [917, 17] width 9 height 9
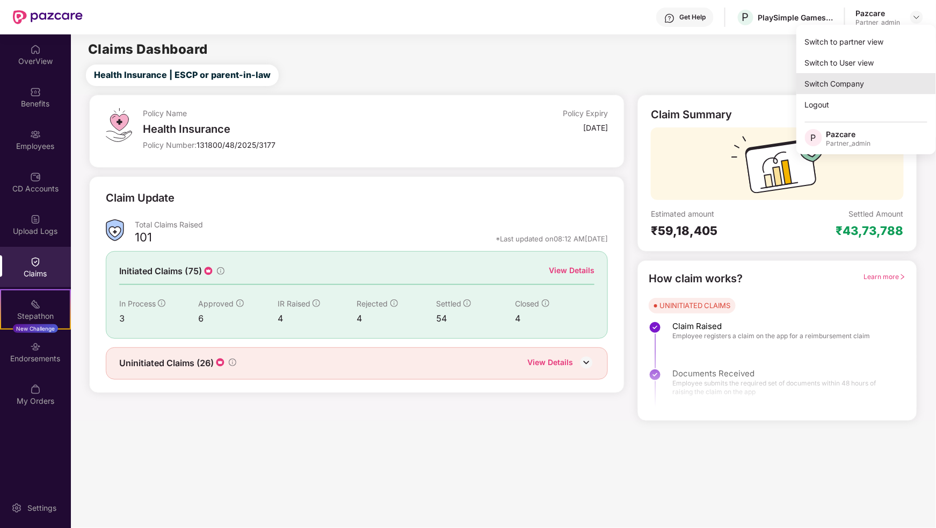
click at [868, 86] on div "Switch Company" at bounding box center [867, 83] width 140 height 21
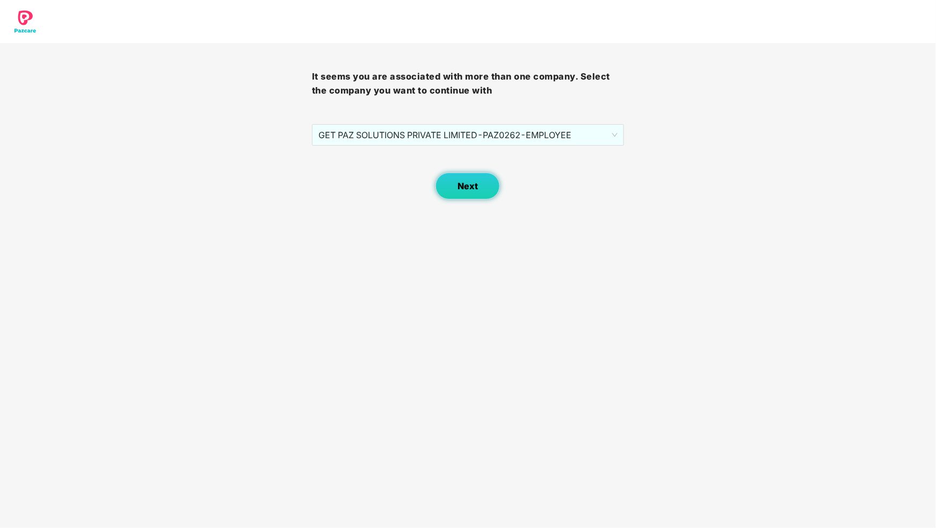
click at [484, 179] on button "Next" at bounding box center [468, 185] width 64 height 27
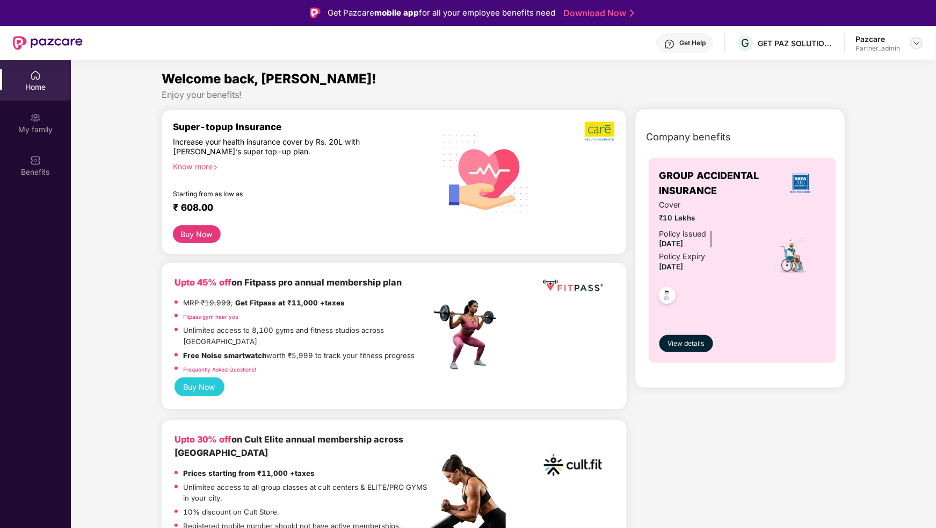
click at [915, 48] on div at bounding box center [917, 43] width 13 height 13
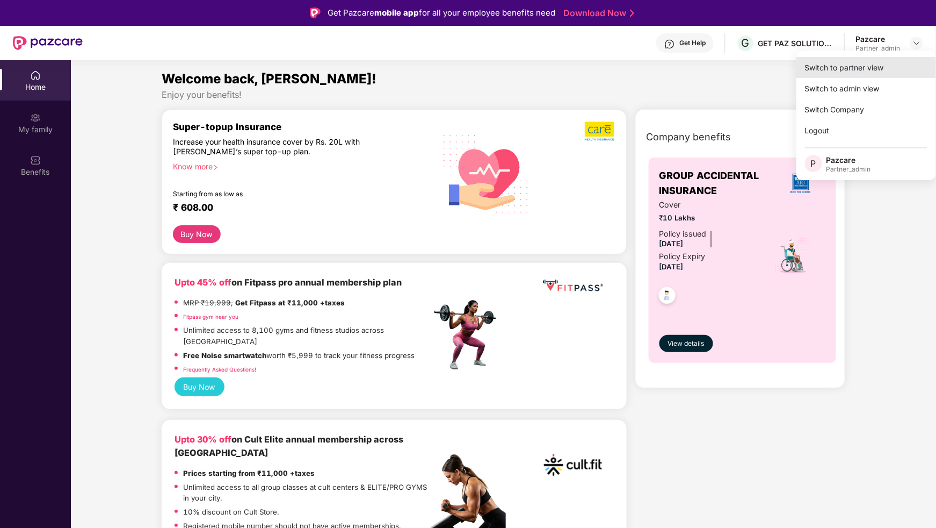
click at [890, 67] on div "Switch to partner view" at bounding box center [867, 67] width 140 height 21
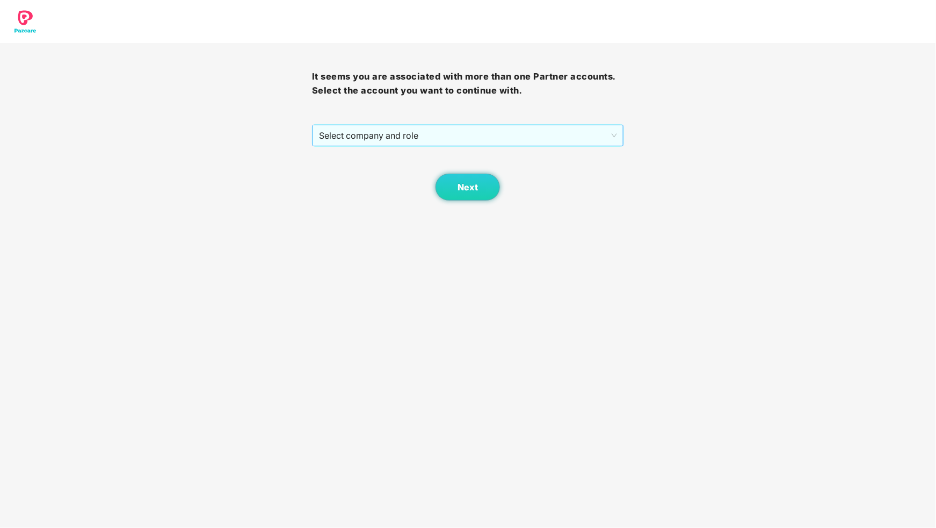
click at [477, 130] on span "Select company and role" at bounding box center [468, 135] width 298 height 20
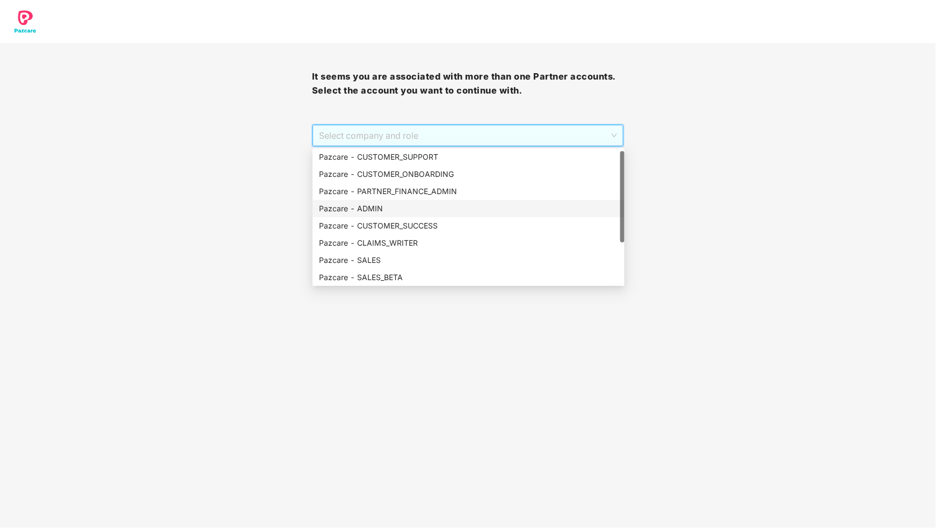
scroll to position [69, 0]
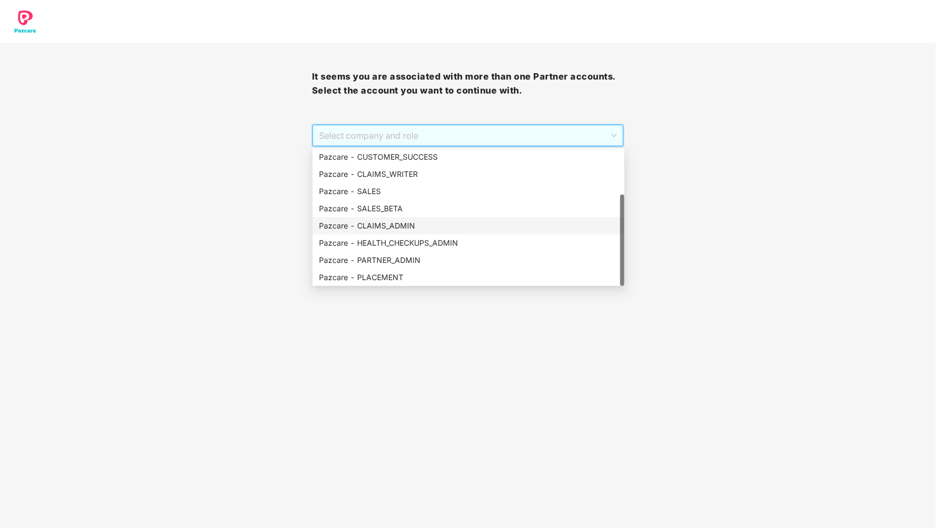
click at [448, 222] on div "Pazcare - CLAIMS_ADMIN" at bounding box center [468, 226] width 299 height 12
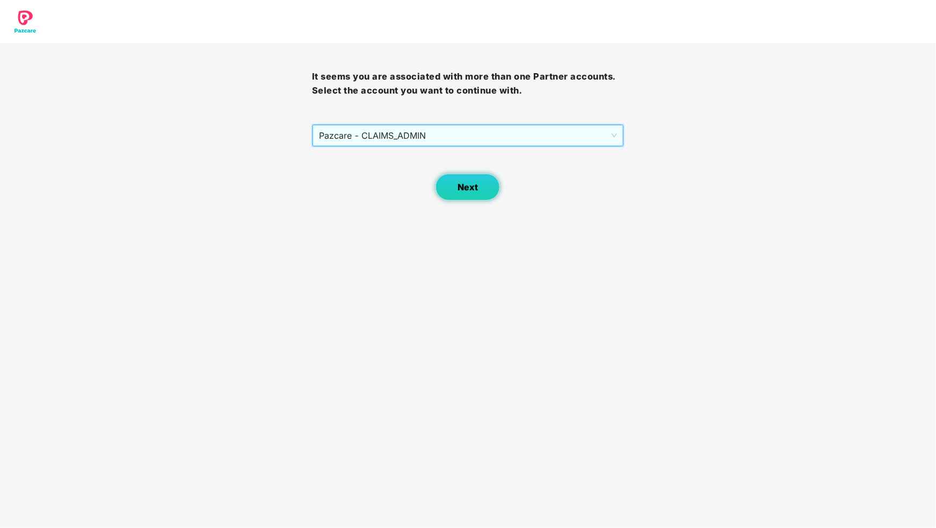
click at [468, 192] on span "Next" at bounding box center [468, 187] width 20 height 10
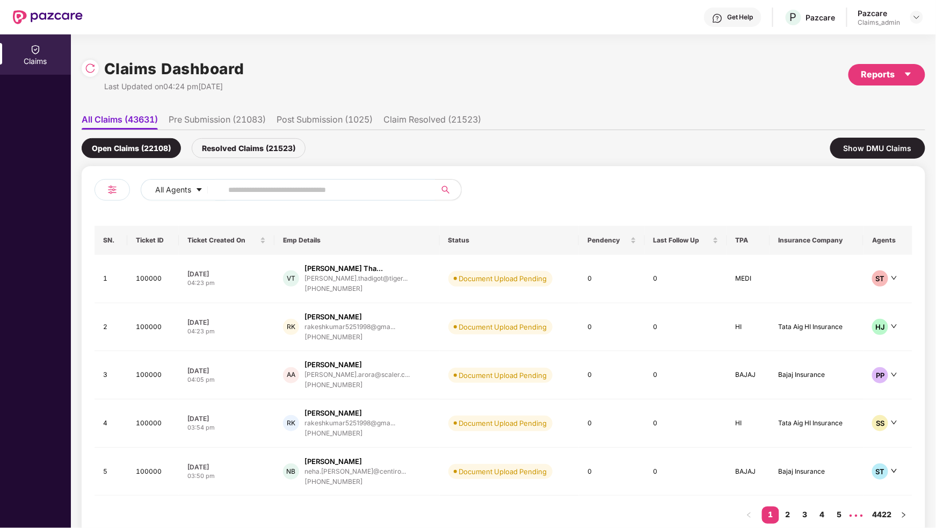
click at [222, 122] on li "Pre Submission (21083)" at bounding box center [217, 122] width 97 height 16
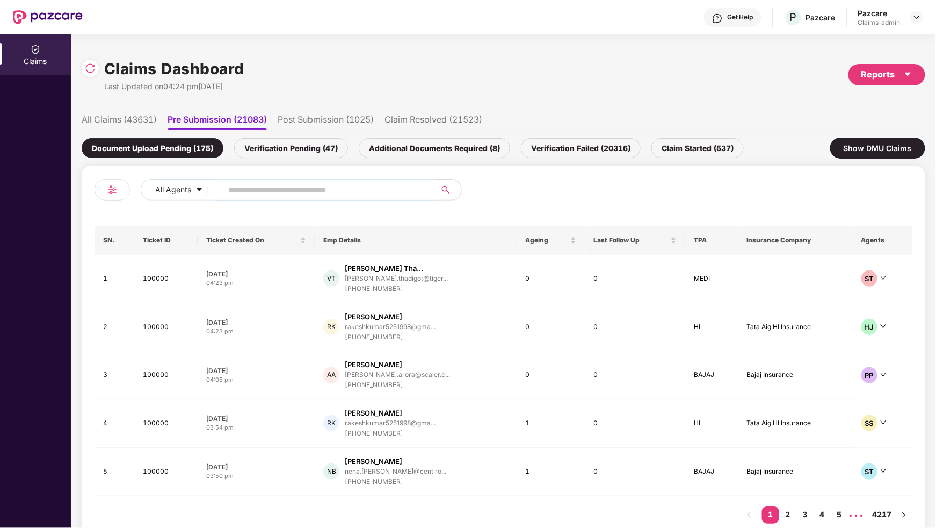
click at [295, 146] on div "Verification Pending (47)" at bounding box center [291, 148] width 114 height 20
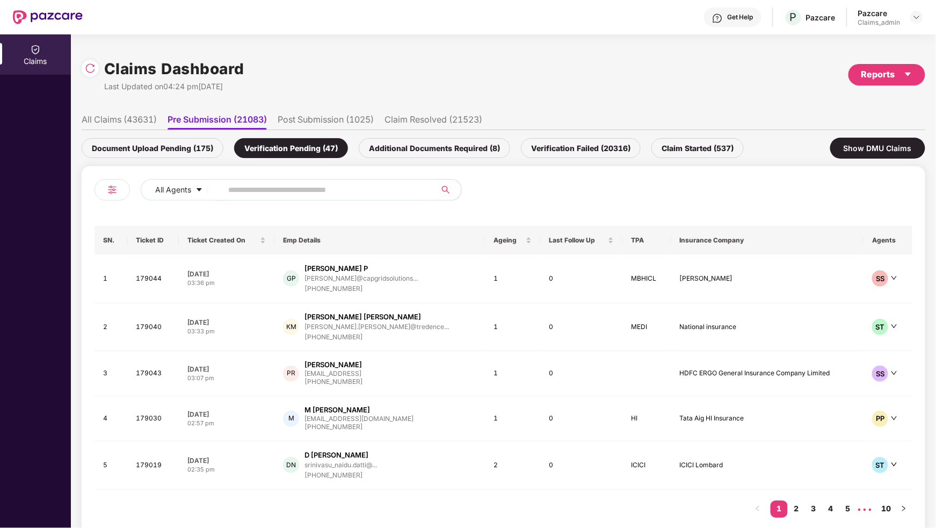
click at [289, 186] on input "text" at bounding box center [324, 190] width 193 height 16
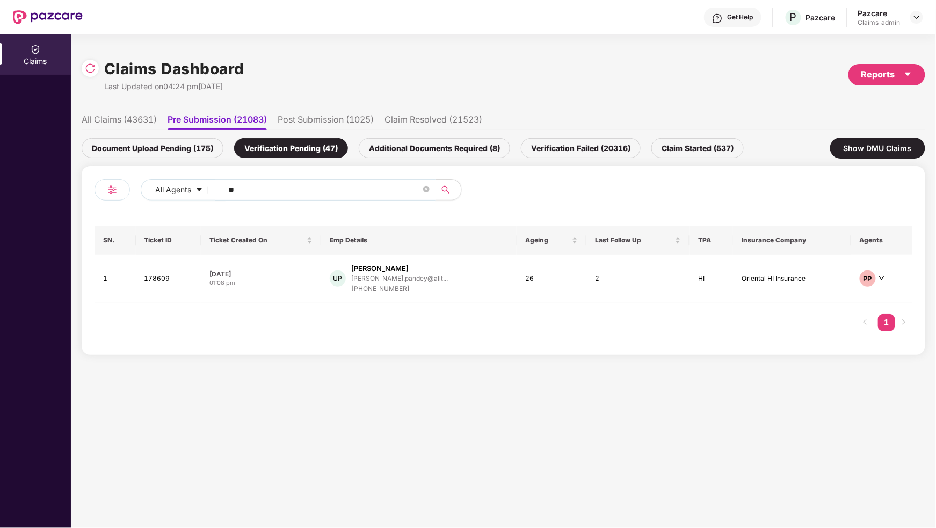
type input "*"
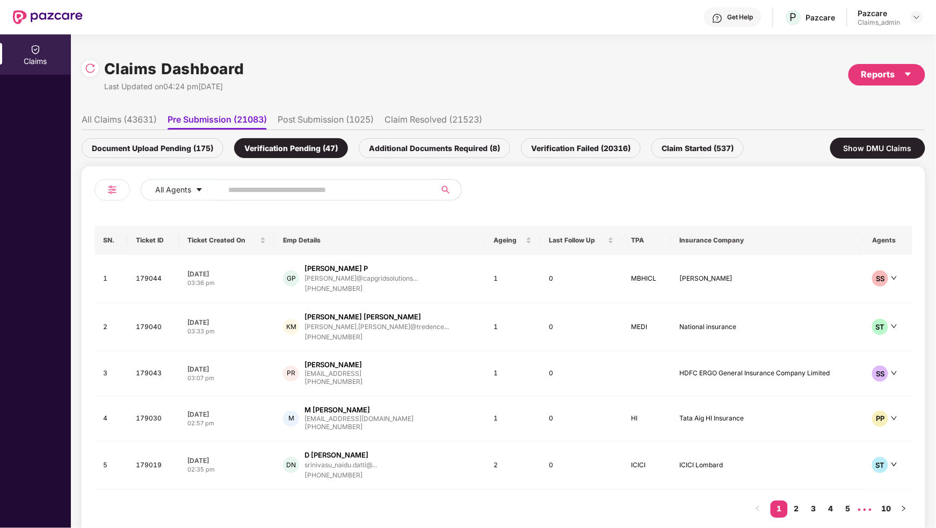
click at [334, 125] on li "Post Submission (1025)" at bounding box center [326, 122] width 96 height 16
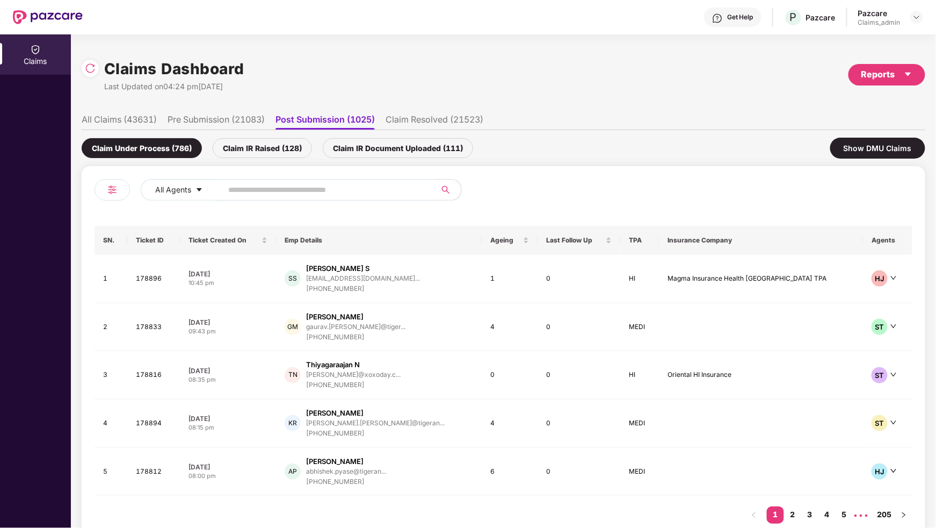
click at [373, 146] on div "Claim IR Document Uploaded (111)" at bounding box center [398, 148] width 150 height 20
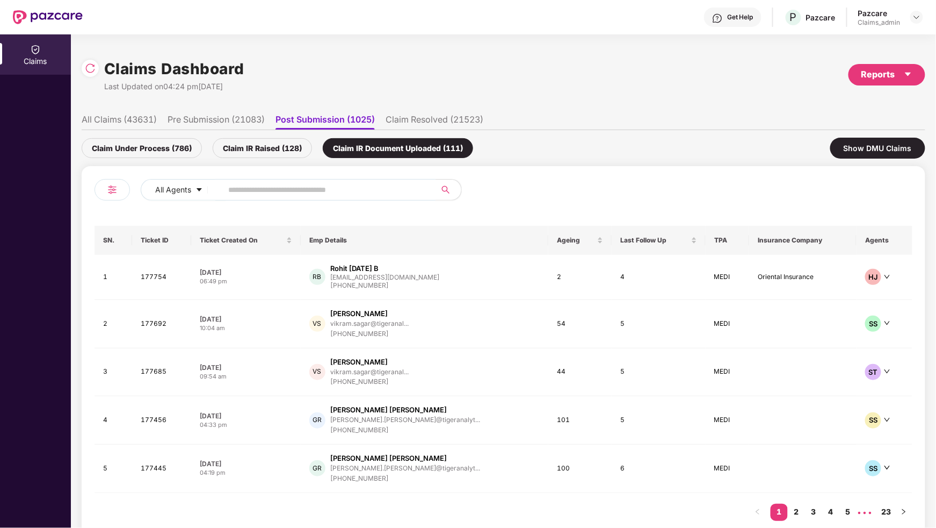
click at [307, 197] on input "text" at bounding box center [324, 190] width 193 height 16
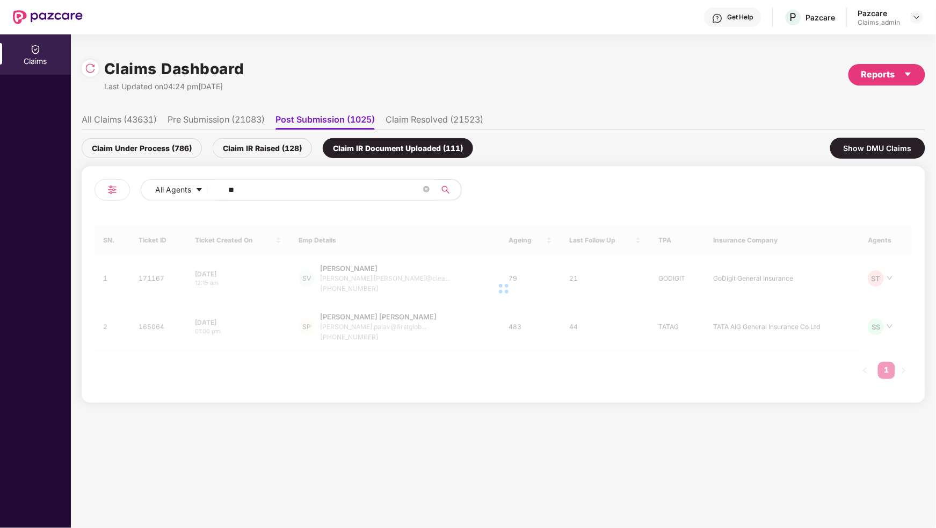
type input "*"
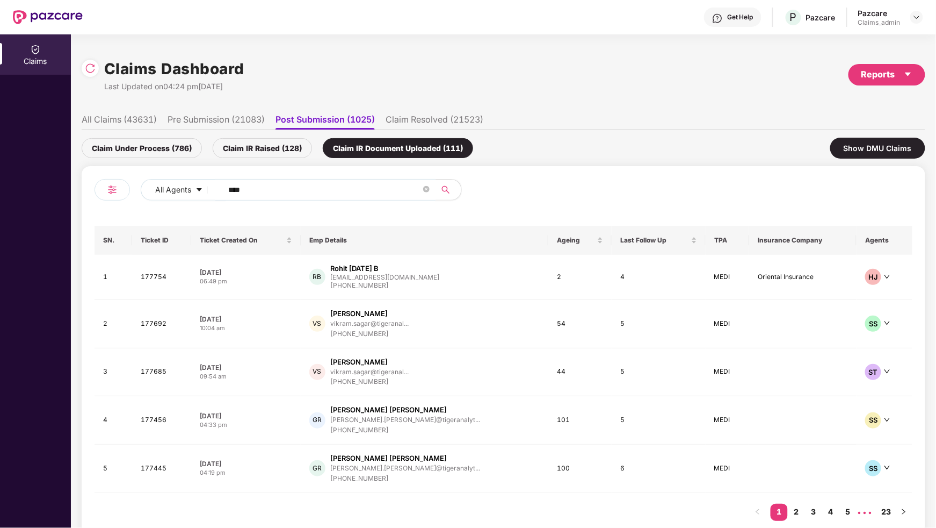
type input "*****"
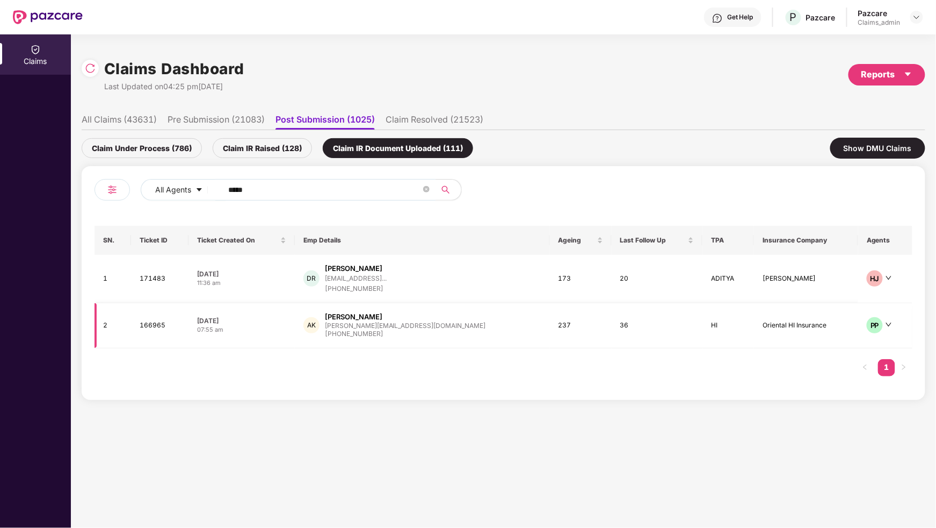
click at [826, 330] on td "Oriental HI Insurance" at bounding box center [806, 325] width 104 height 45
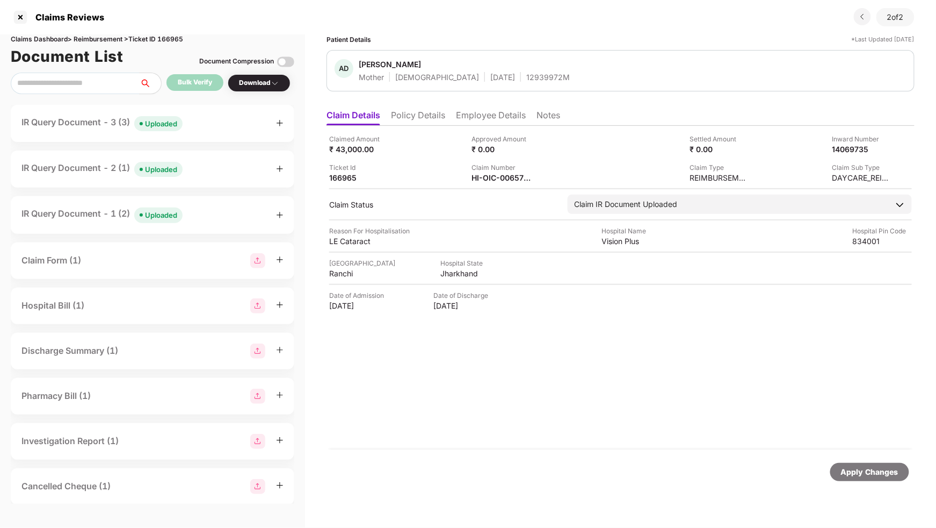
click at [211, 213] on div "IR Query Document - 1 (2) Uploaded" at bounding box center [152, 215] width 262 height 16
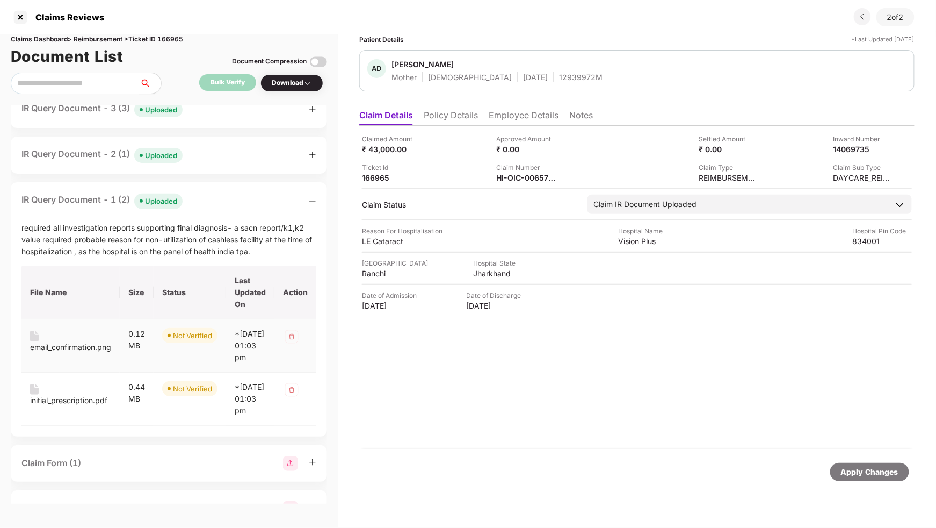
scroll to position [15, 0]
click at [256, 158] on div "IR Query Document - 2 (1) Uploaded" at bounding box center [168, 155] width 295 height 16
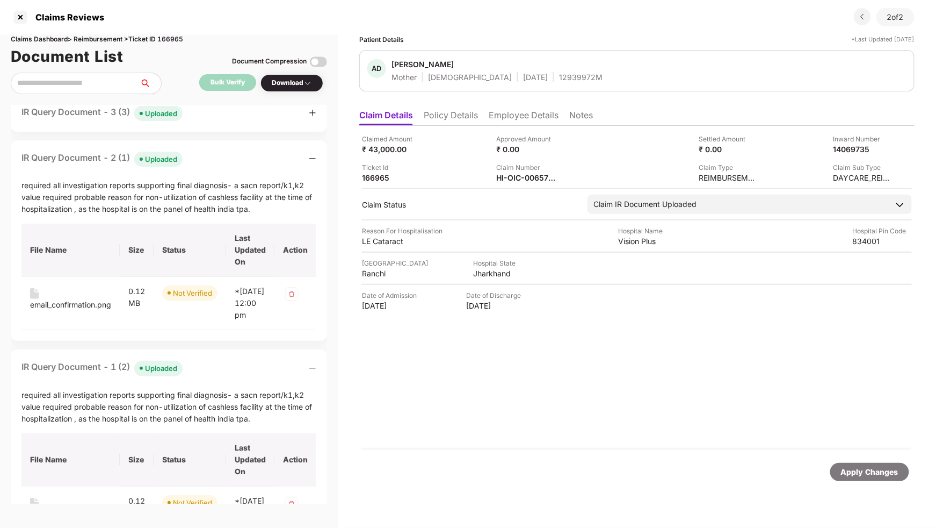
scroll to position [0, 0]
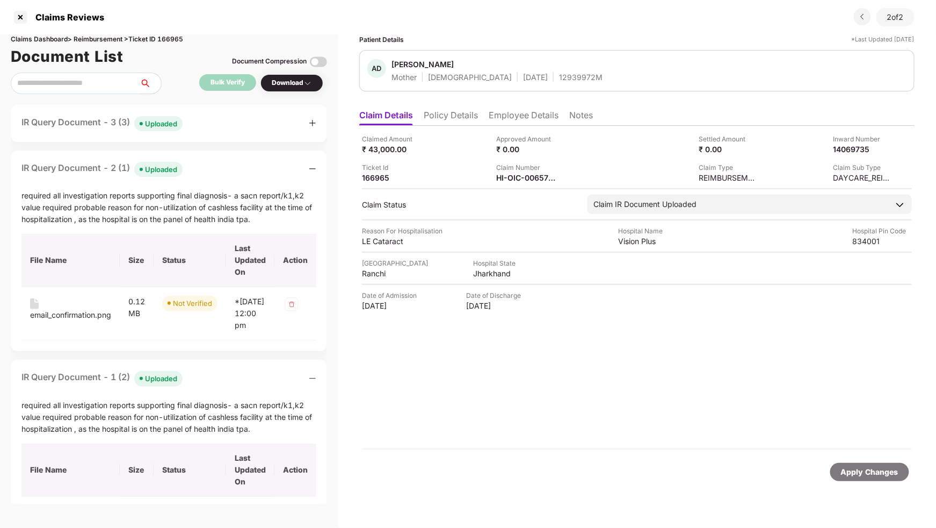
click at [242, 123] on div "IR Query Document - 3 (3) Uploaded" at bounding box center [168, 124] width 295 height 16
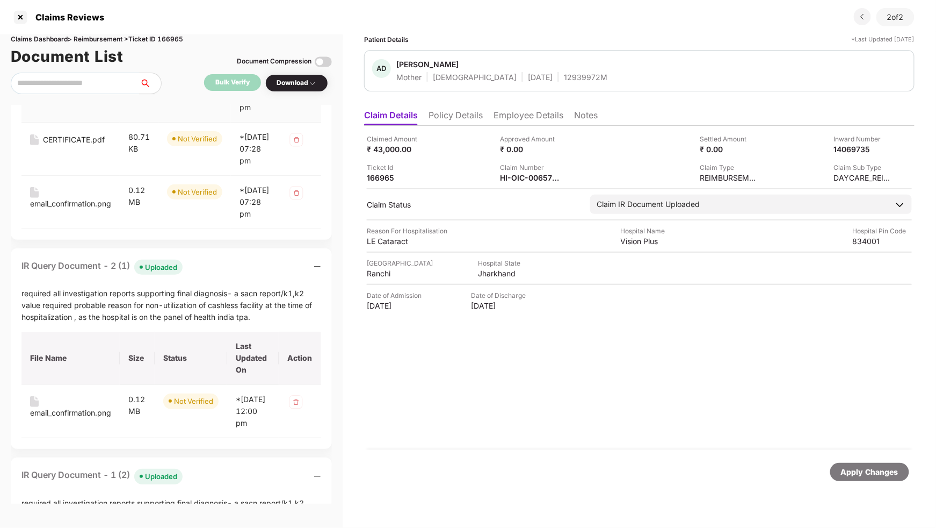
scroll to position [32, 0]
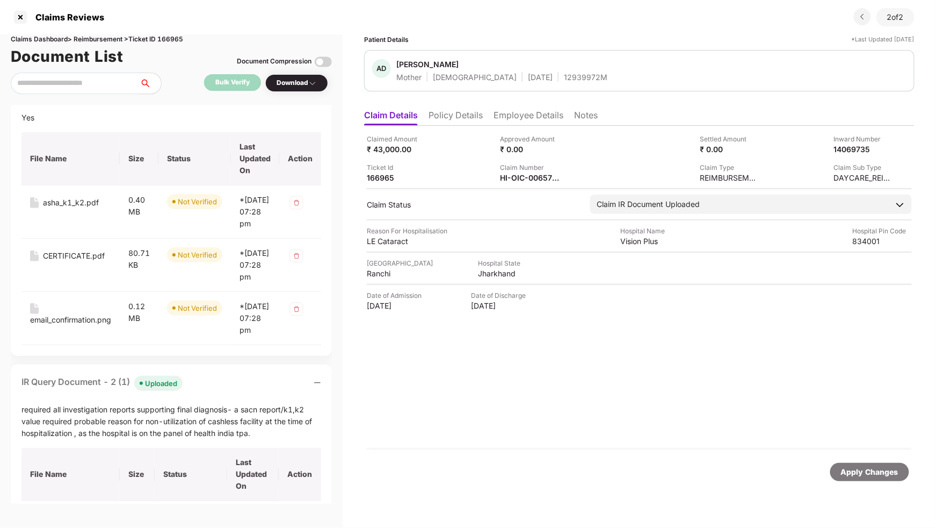
click at [28, 114] on div "Yes" at bounding box center [171, 118] width 300 height 12
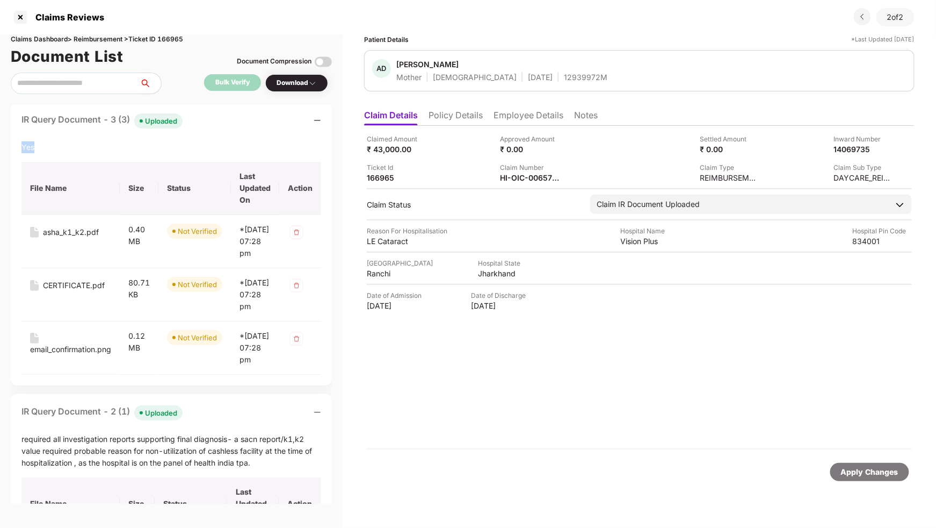
scroll to position [0, 0]
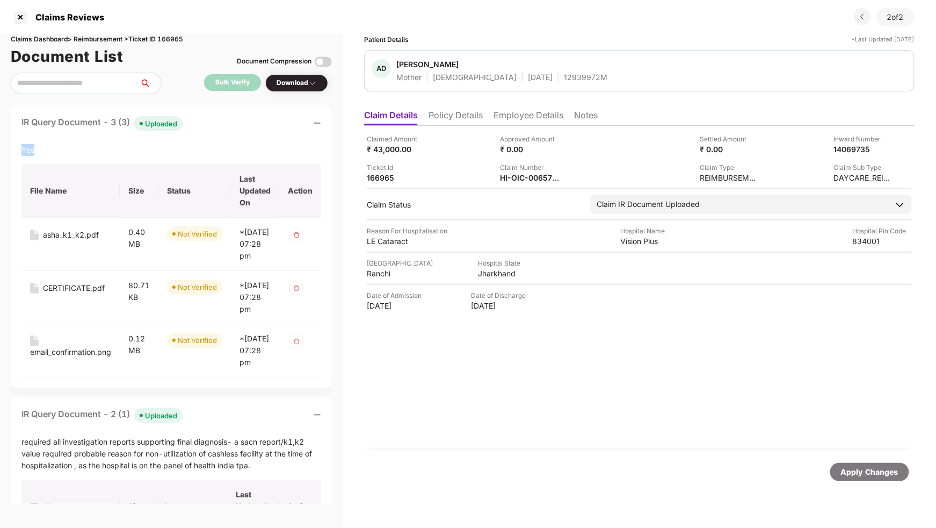
click at [206, 153] on div "Yes" at bounding box center [171, 150] width 300 height 12
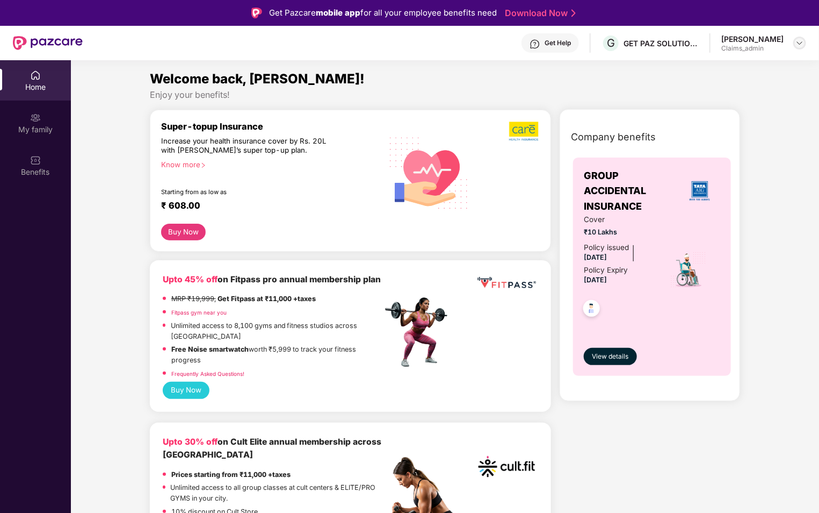
click at [800, 42] on img at bounding box center [800, 43] width 9 height 9
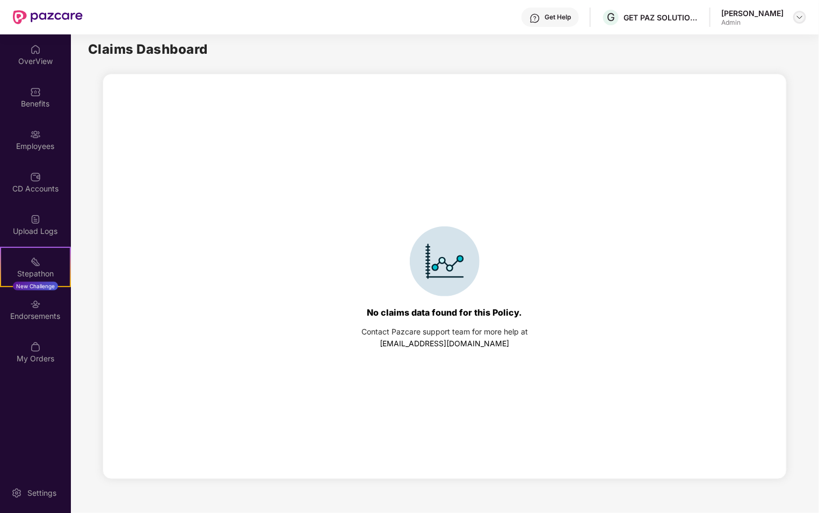
click at [795, 18] on div at bounding box center [800, 17] width 13 height 13
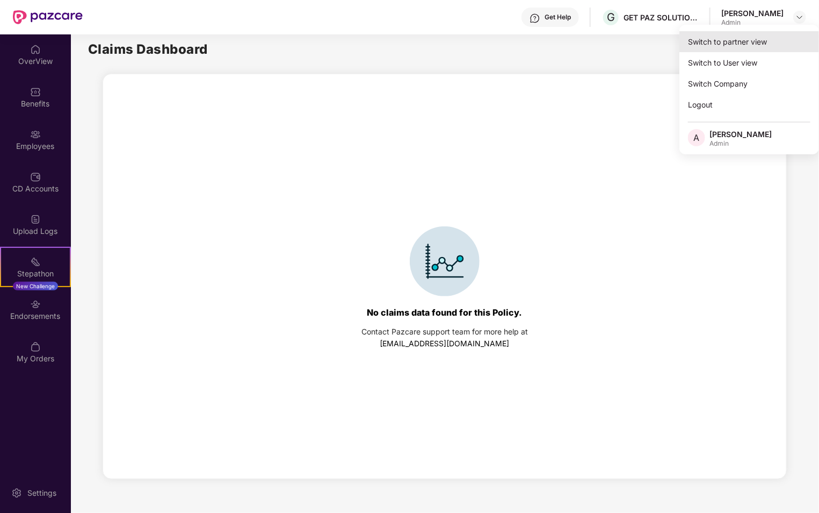
click at [782, 48] on div "Switch to partner view" at bounding box center [750, 41] width 140 height 21
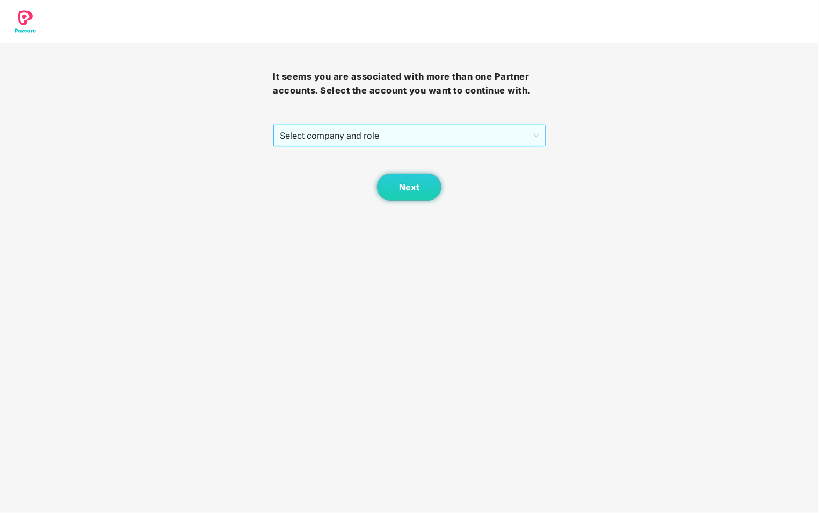
click at [518, 145] on span "Select company and role" at bounding box center [409, 135] width 259 height 20
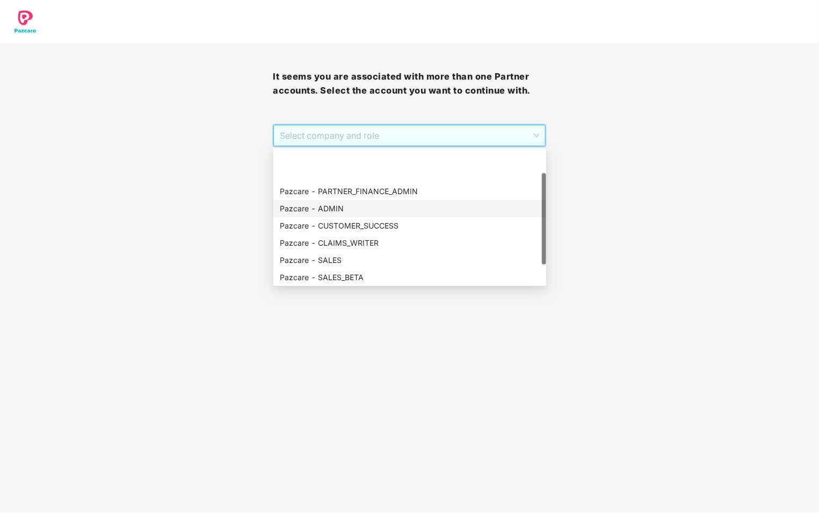
scroll to position [69, 0]
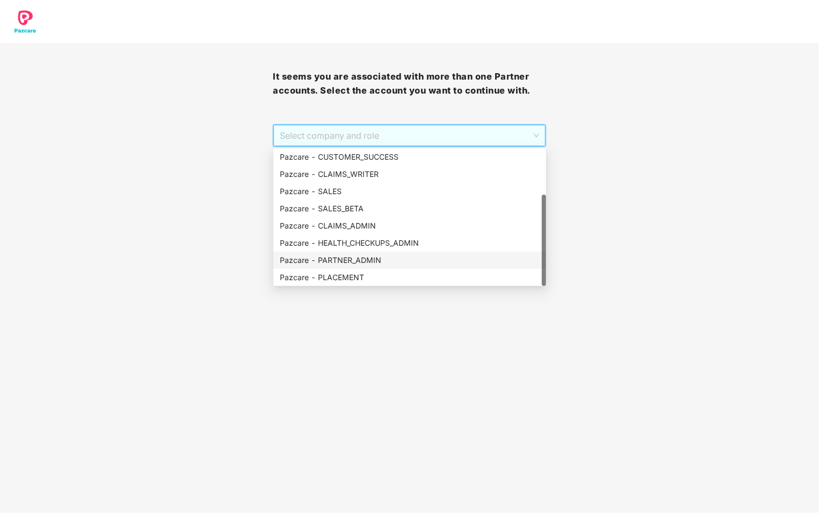
click at [416, 261] on div "Pazcare - PARTNER_ADMIN" at bounding box center [410, 260] width 260 height 12
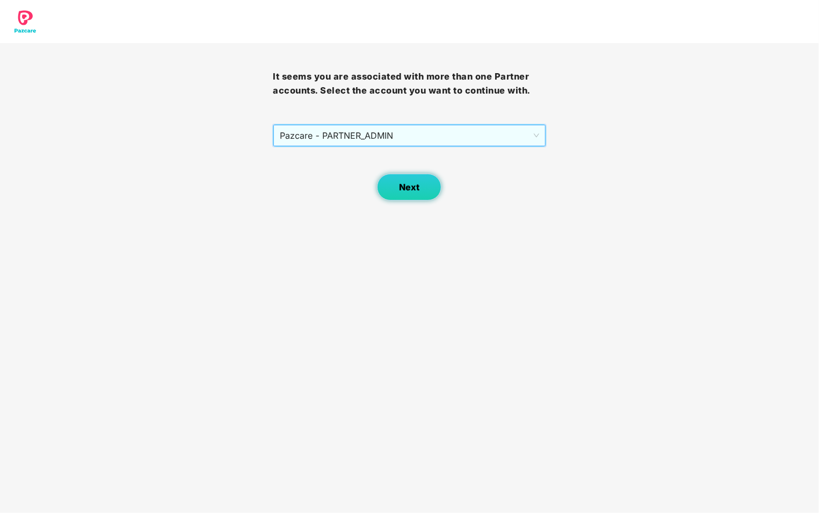
click at [404, 182] on span "Next" at bounding box center [409, 187] width 20 height 10
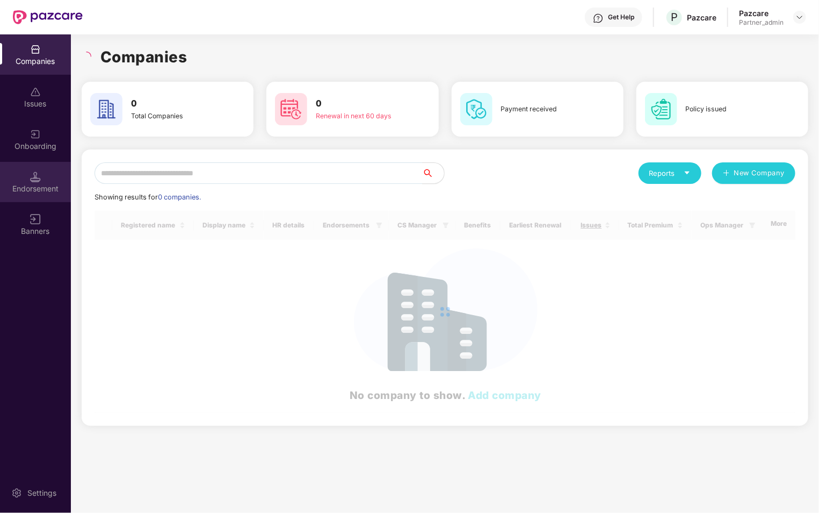
click at [48, 183] on div "Endorsement" at bounding box center [35, 188] width 71 height 11
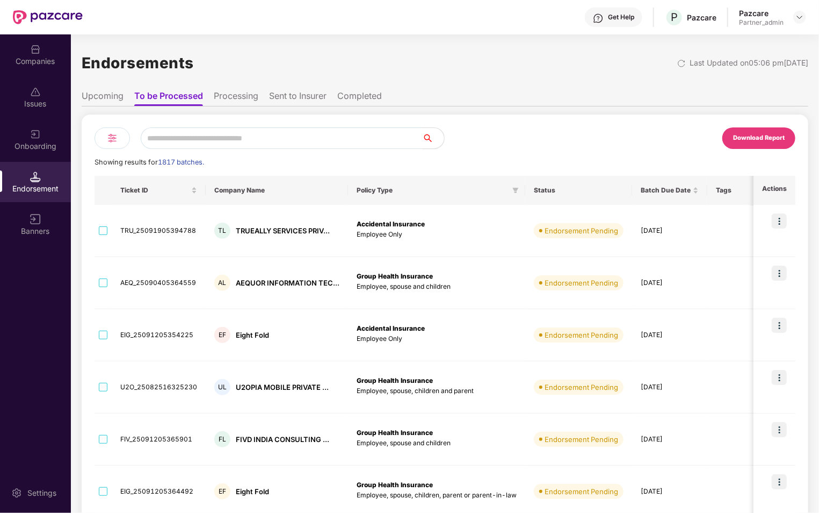
click at [114, 139] on img at bounding box center [112, 138] width 13 height 13
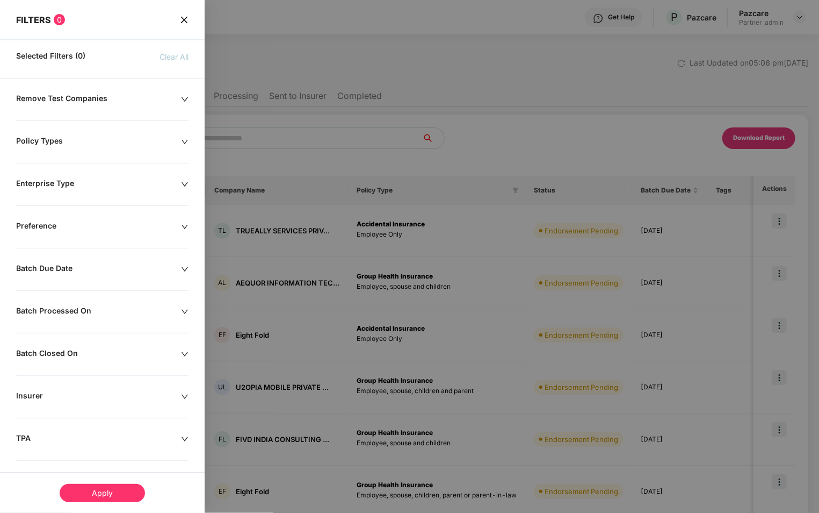
scroll to position [132, 0]
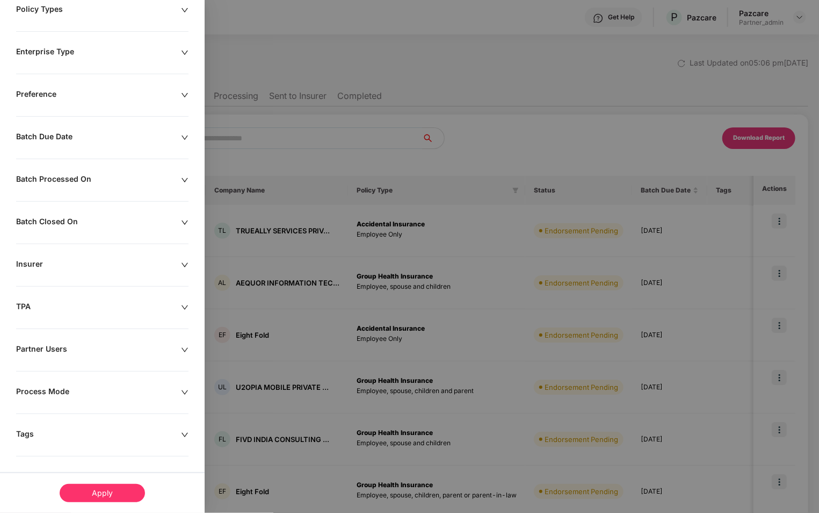
click at [78, 433] on div "Tags" at bounding box center [98, 435] width 165 height 12
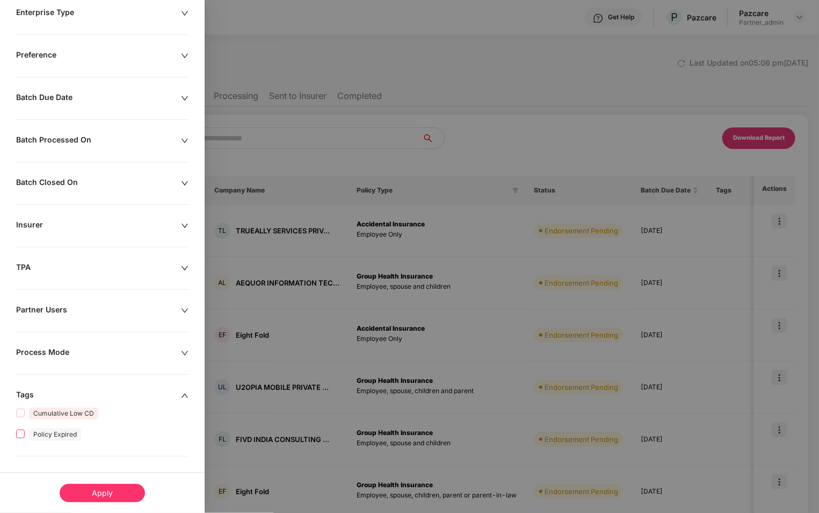
click at [61, 432] on span "Policy Expired" at bounding box center [55, 434] width 52 height 12
click at [109, 500] on div "Apply" at bounding box center [102, 493] width 85 height 18
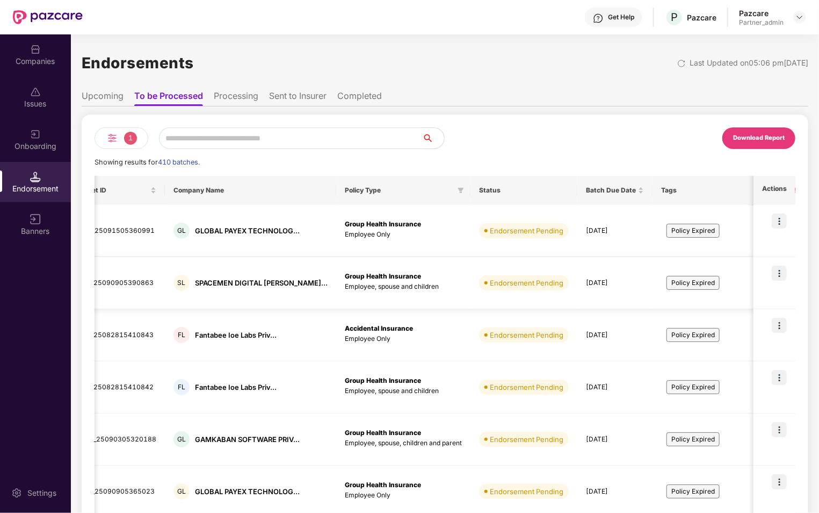
scroll to position [0, 43]
